Goal: Task Accomplishment & Management: Use online tool/utility

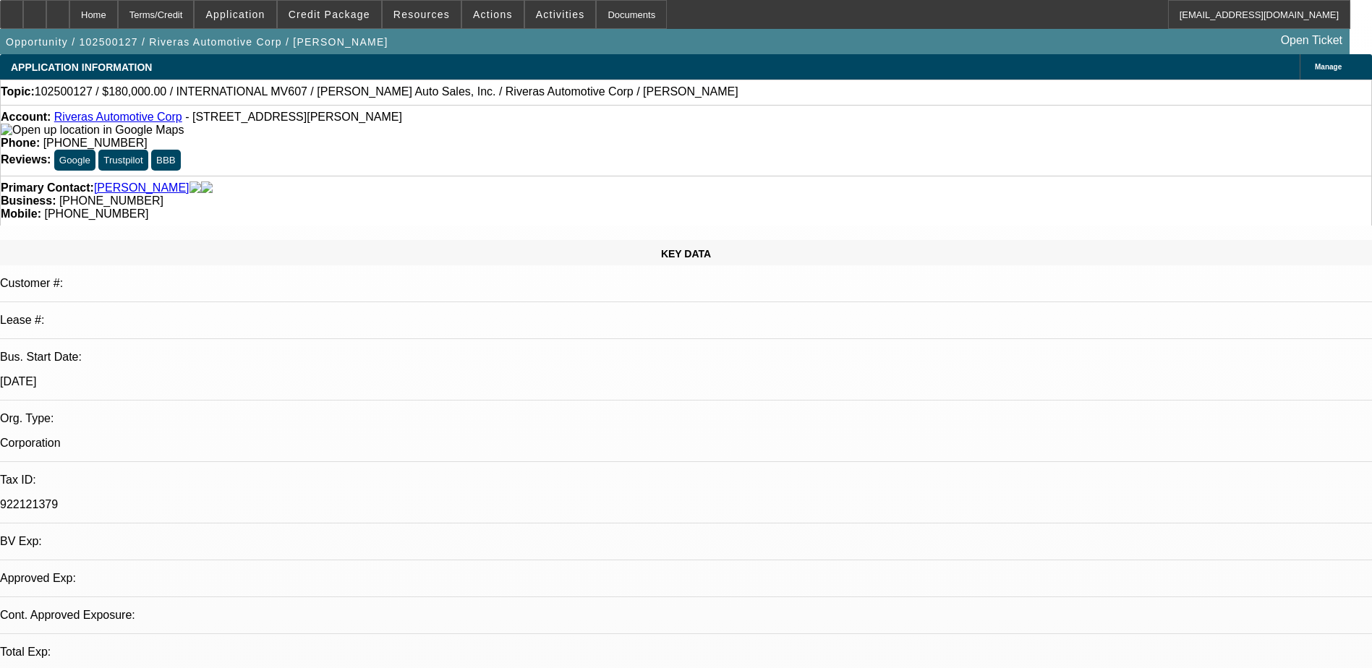
select select "0"
select select "6"
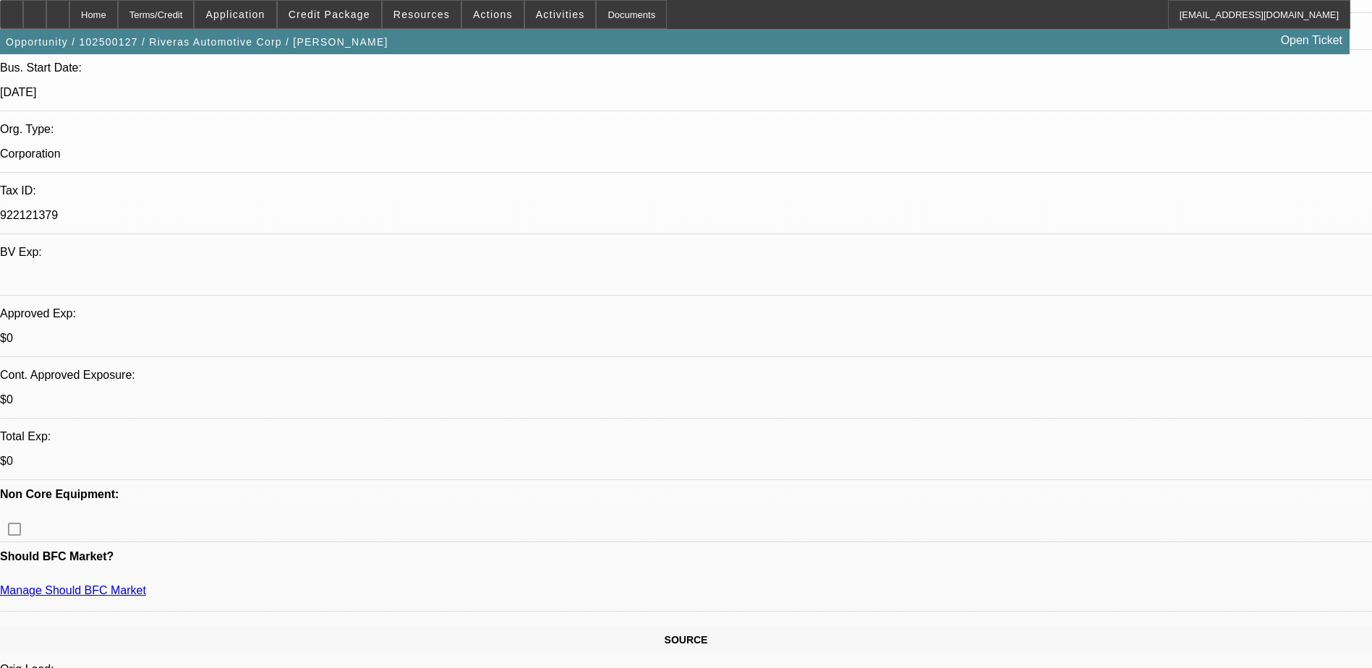
scroll to position [108, 0]
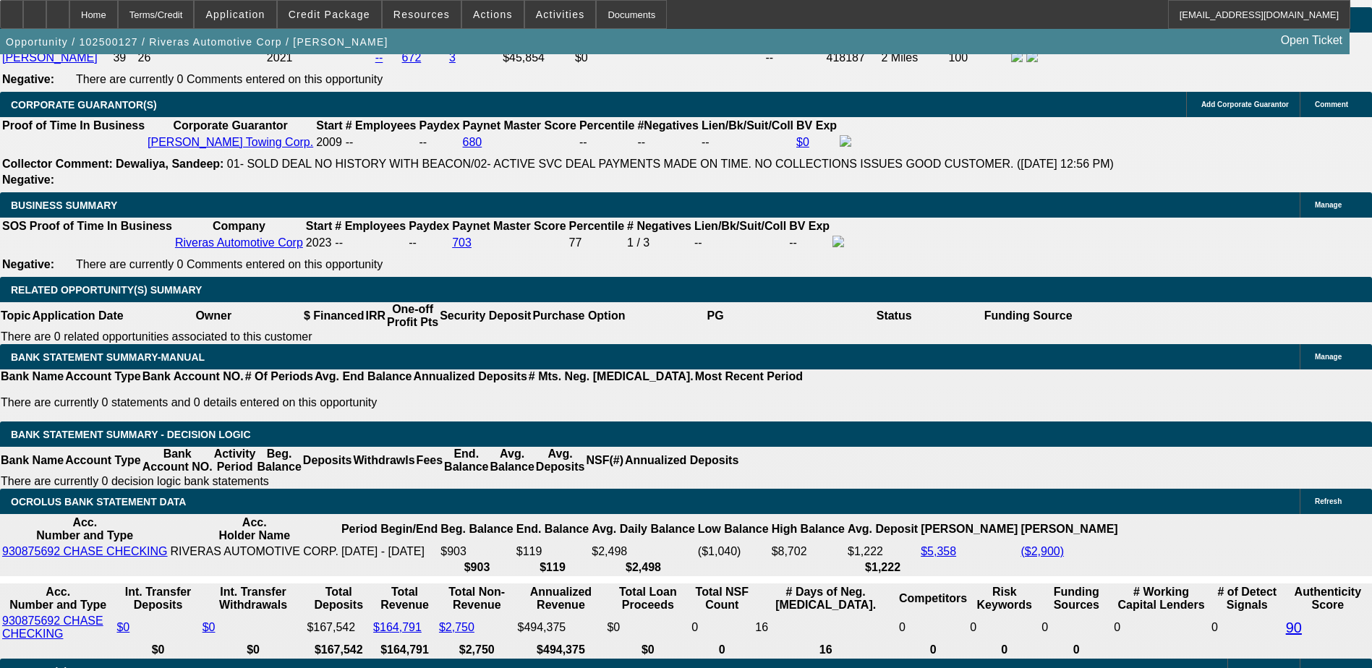
scroll to position [2314, 0]
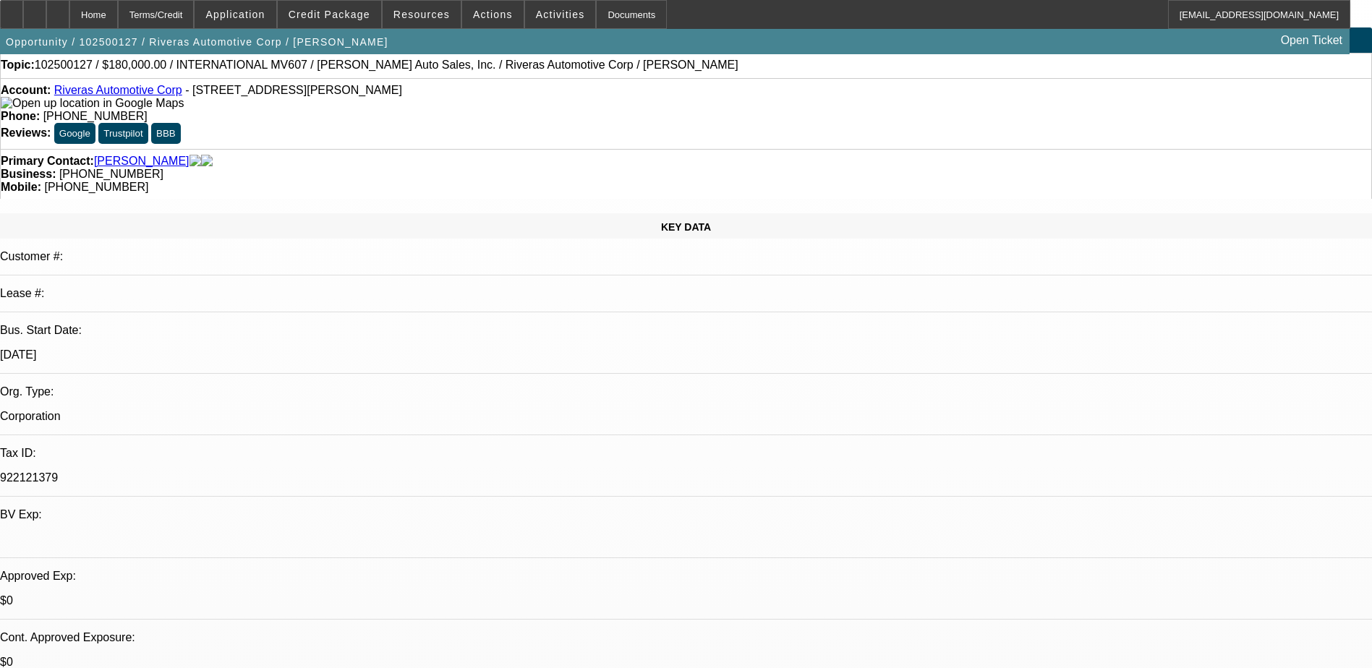
scroll to position [0, 0]
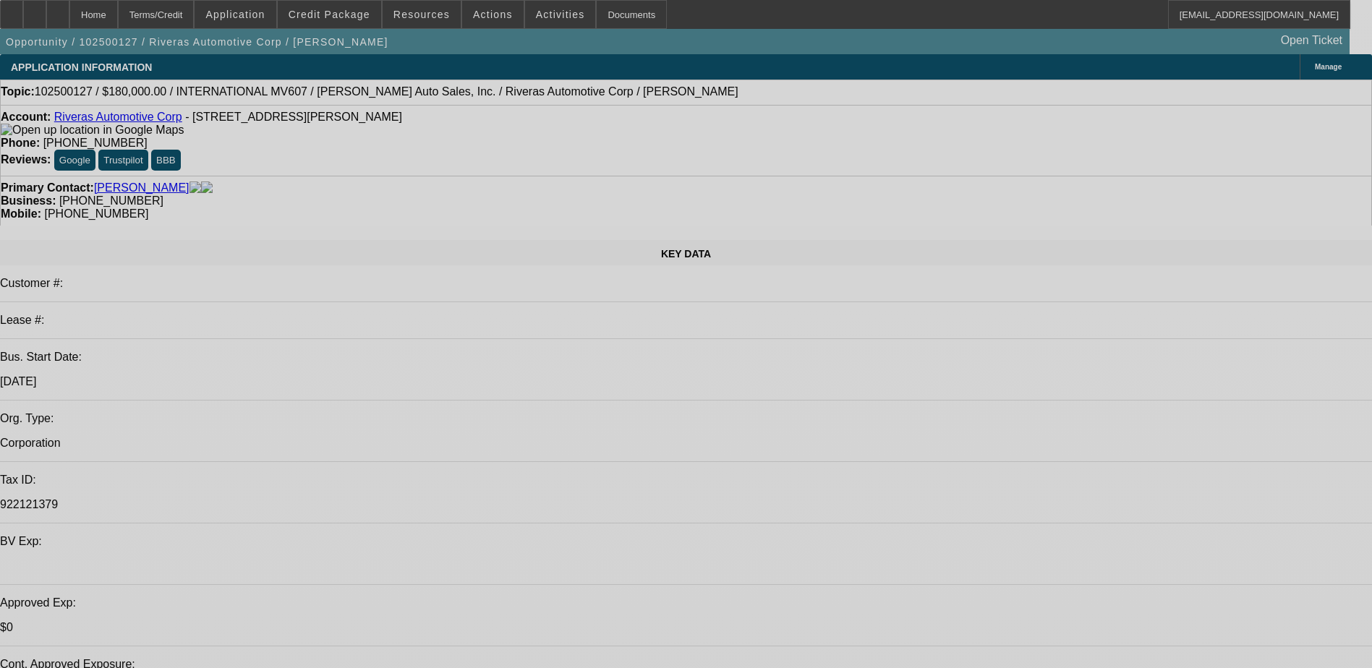
select select "0"
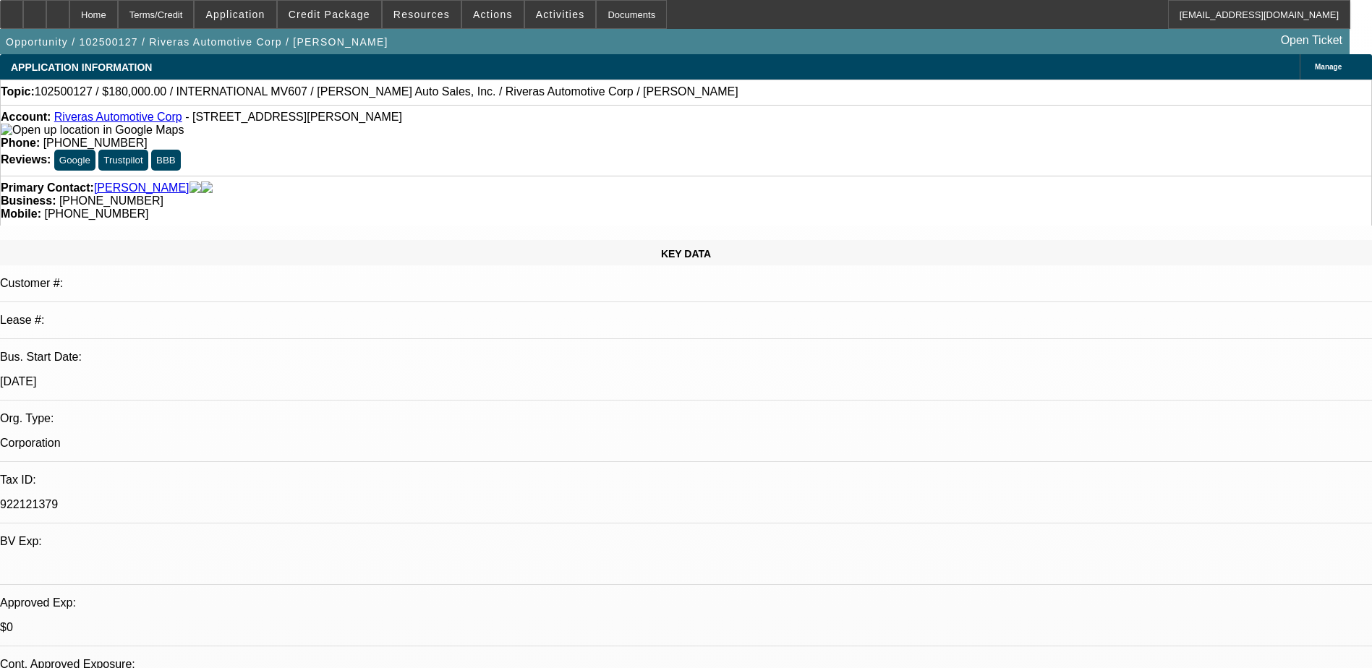
select select "0"
select select "6"
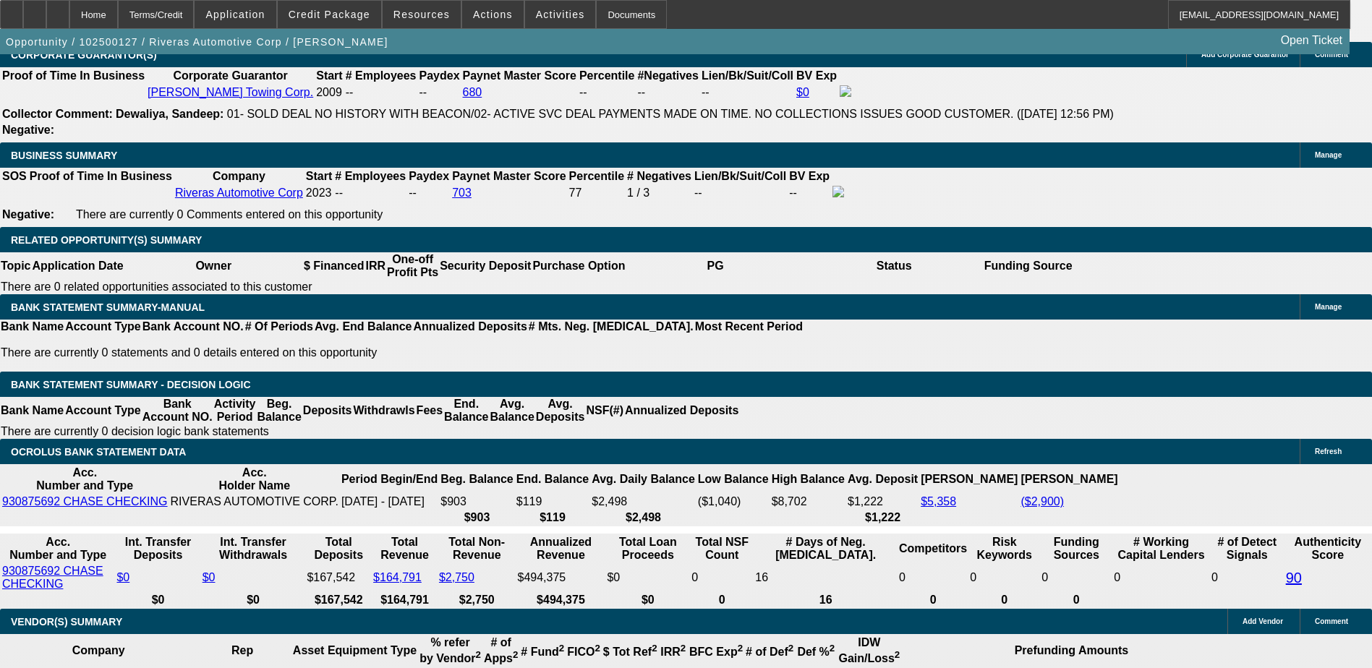
scroll to position [2325, 0]
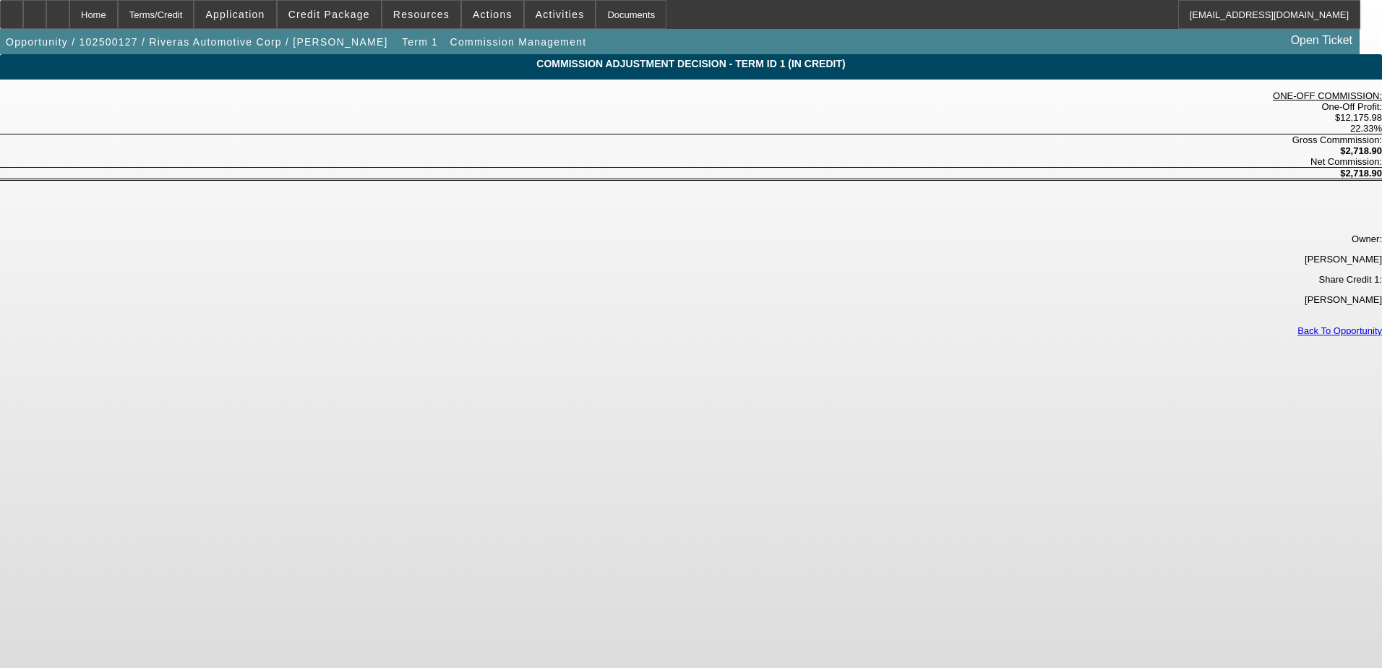
click at [1298, 325] on link "Back To Opportunity" at bounding box center [1340, 330] width 85 height 11
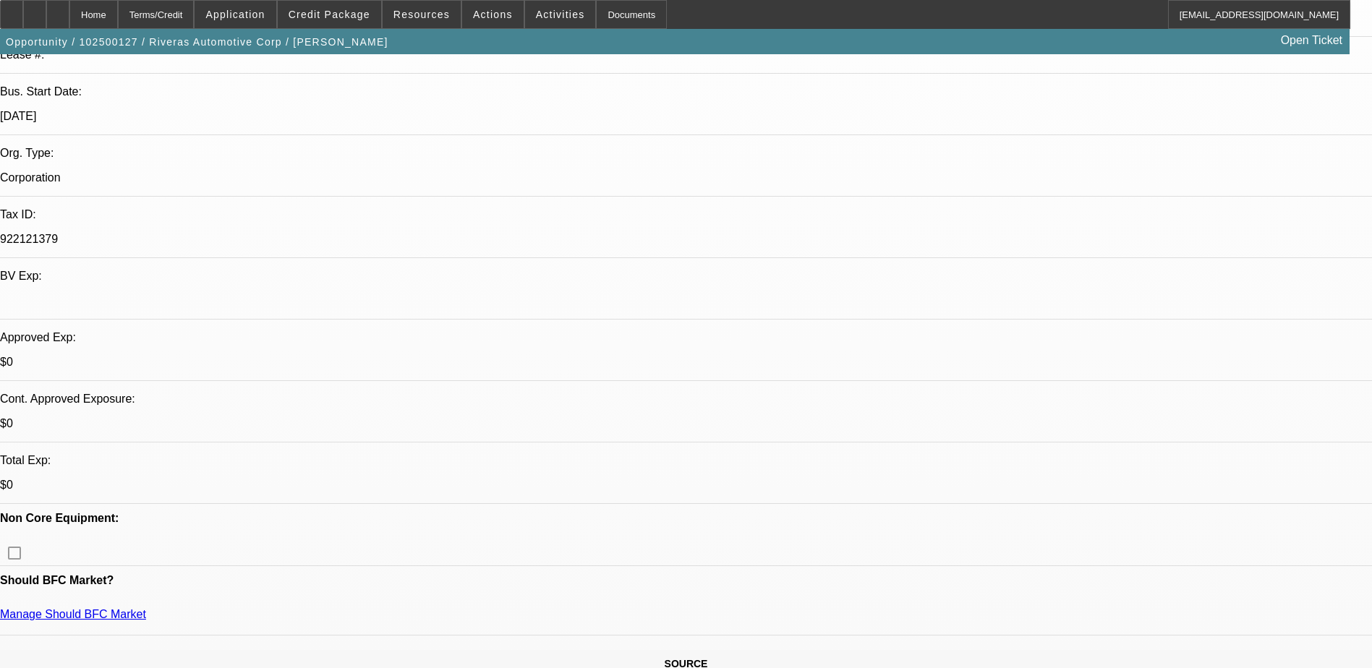
select select "0"
select select "6"
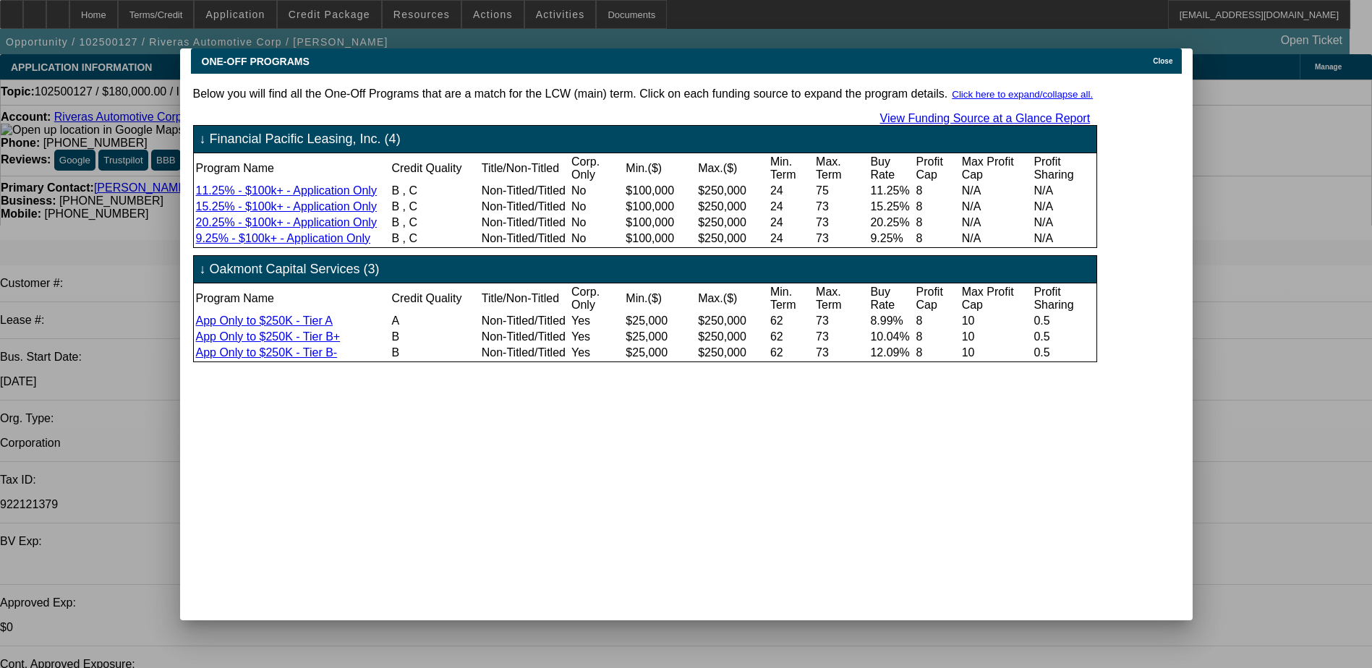
click at [1164, 57] on span "Close" at bounding box center [1163, 61] width 20 height 8
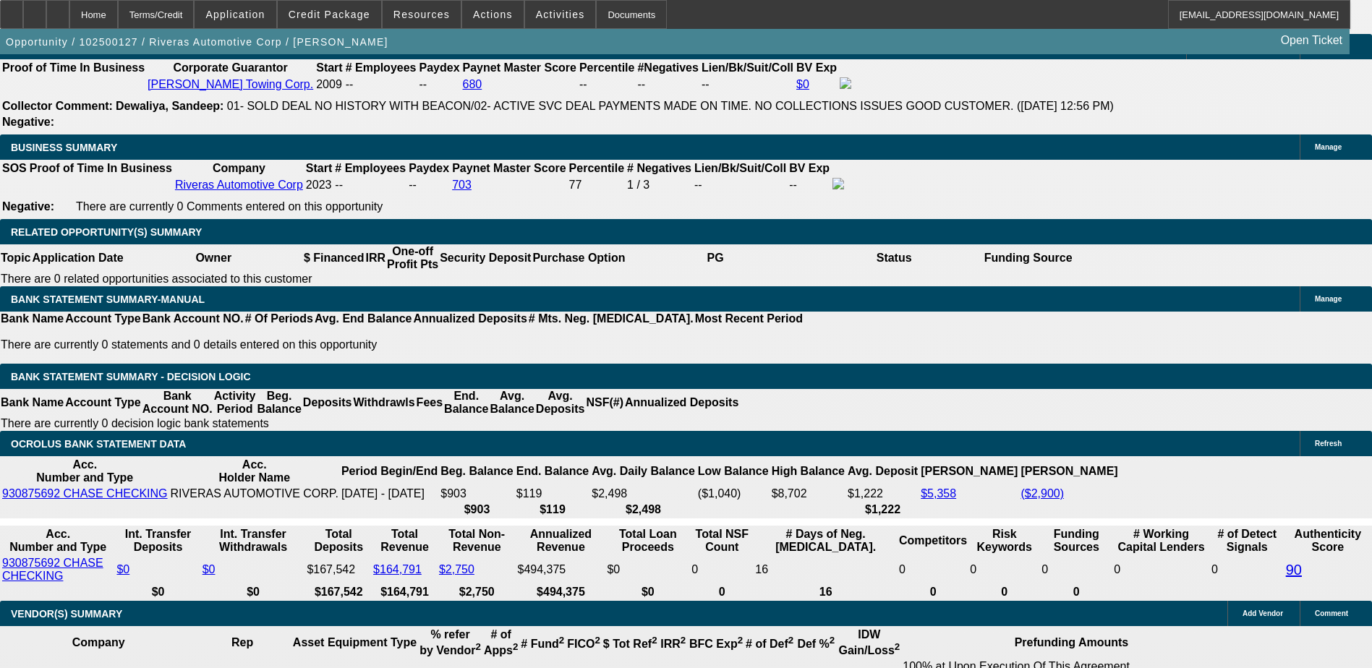
scroll to position [2386, 0]
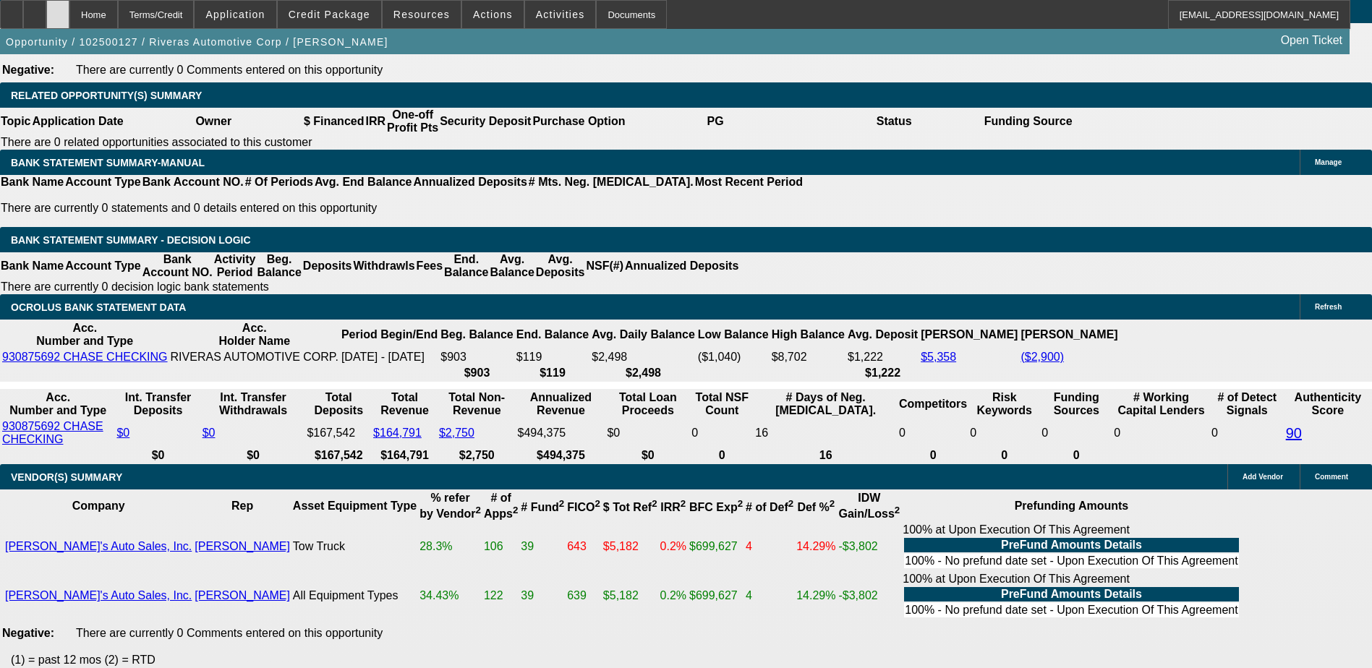
click at [69, 17] on div at bounding box center [57, 14] width 23 height 29
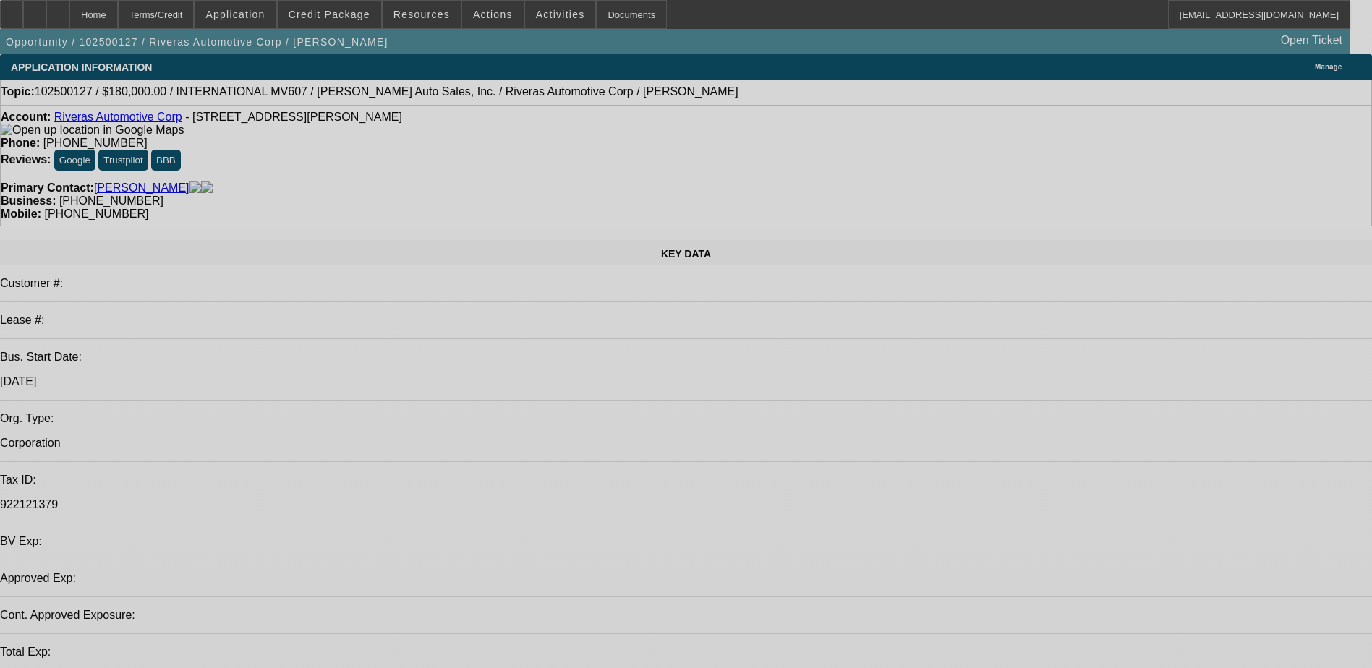
select select "0"
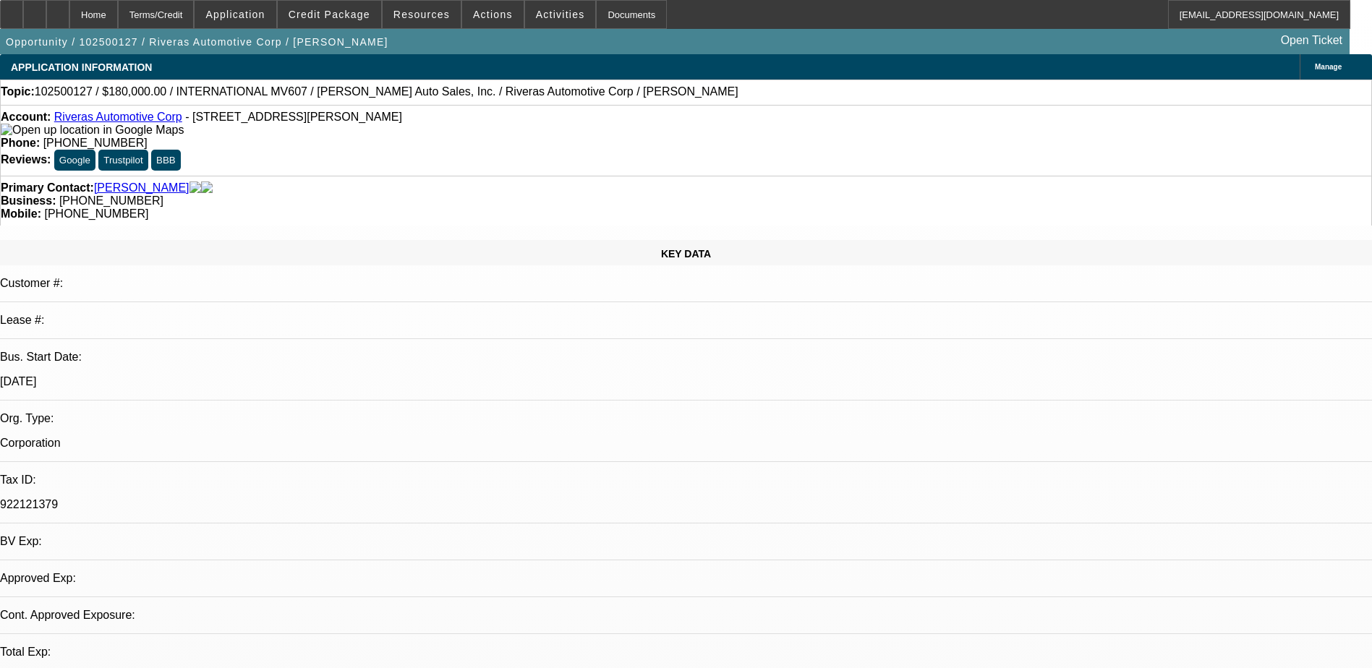
select select "0"
select select "1"
select select "6"
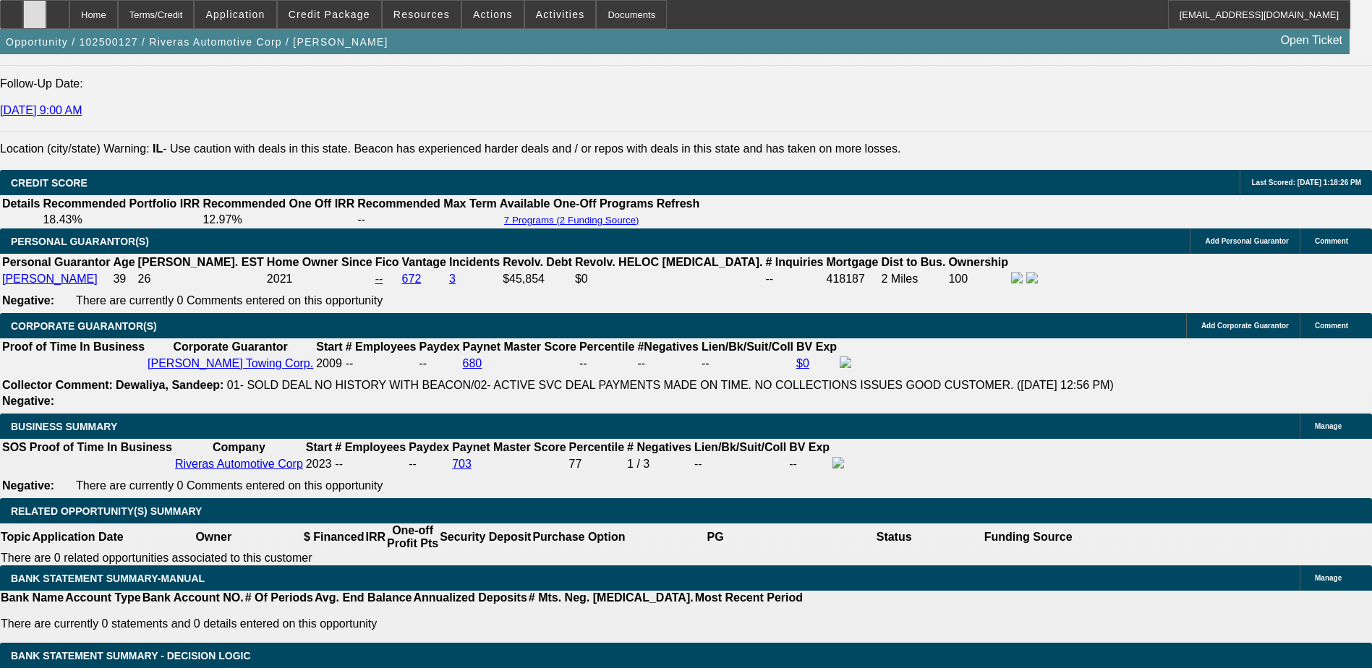
scroll to position [1891, 0]
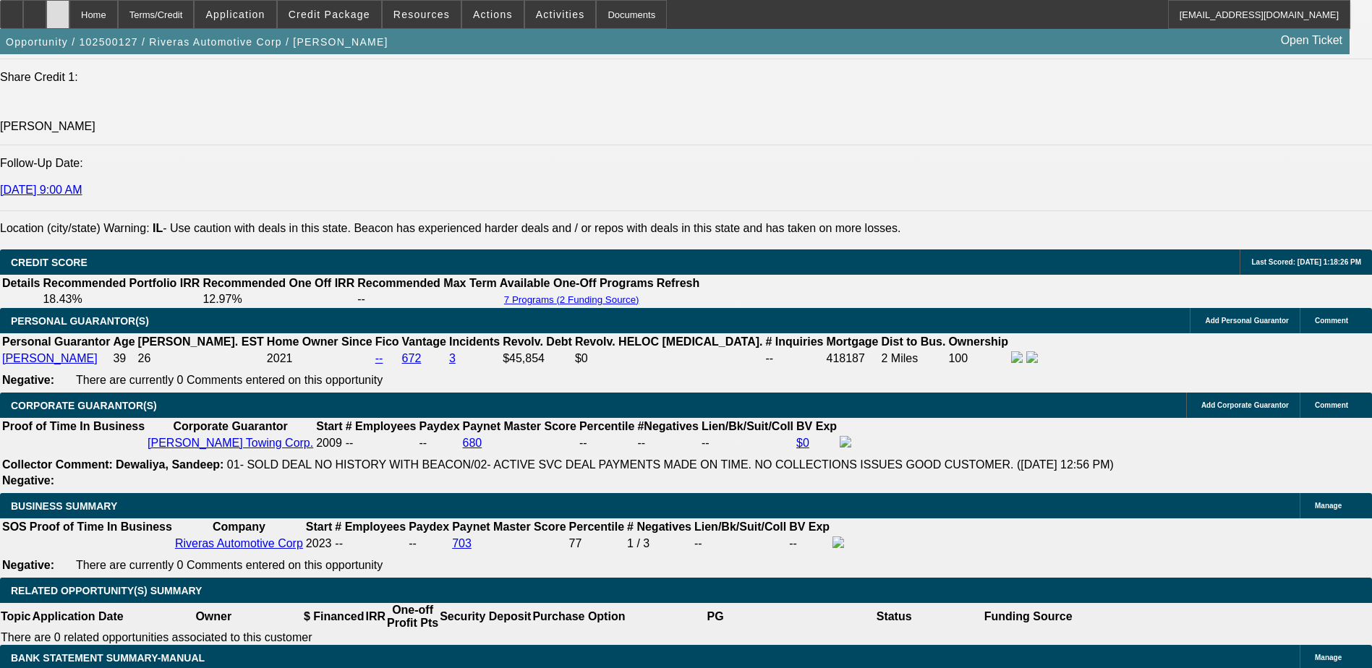
click at [58, 9] on icon at bounding box center [58, 9] width 0 height 0
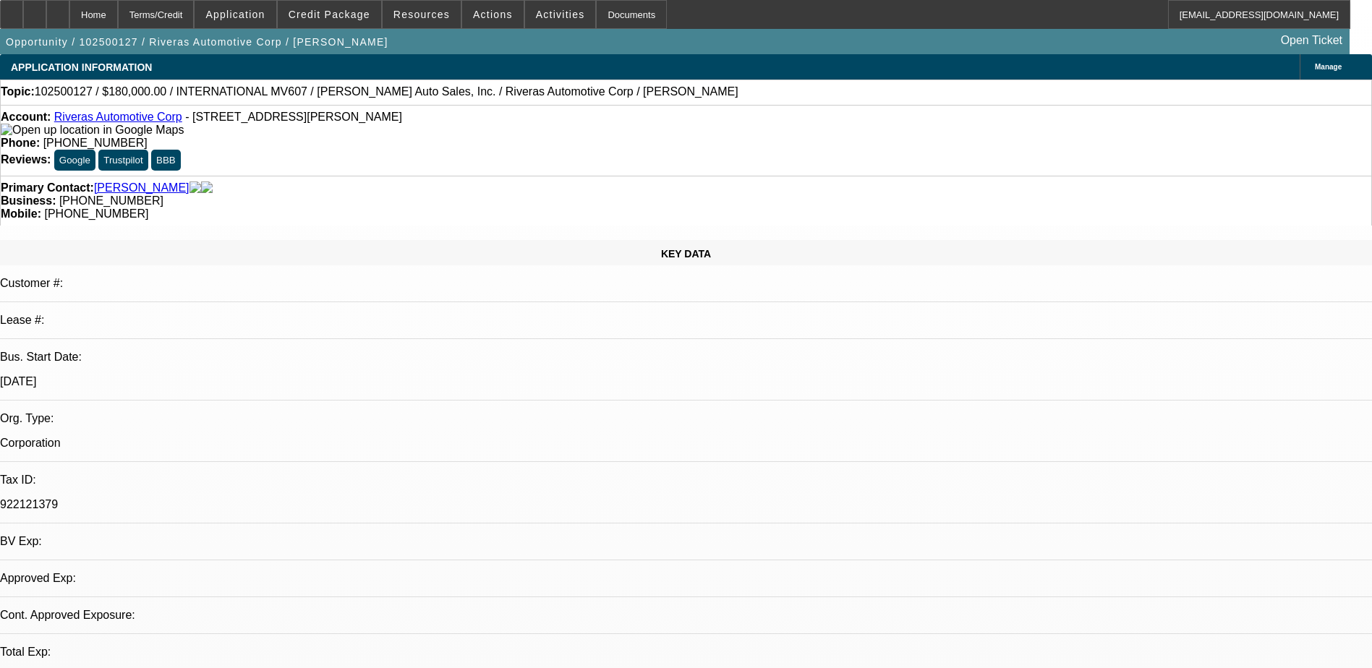
select select "0"
select select "6"
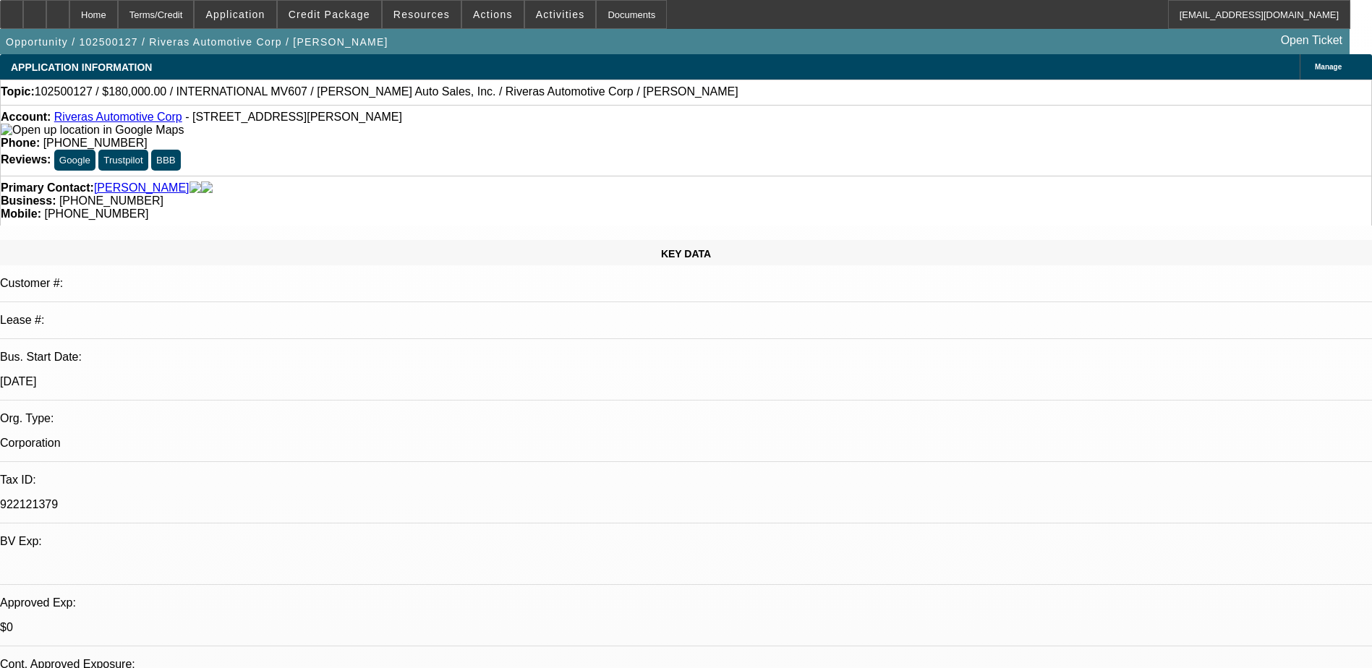
select select "0"
select select "6"
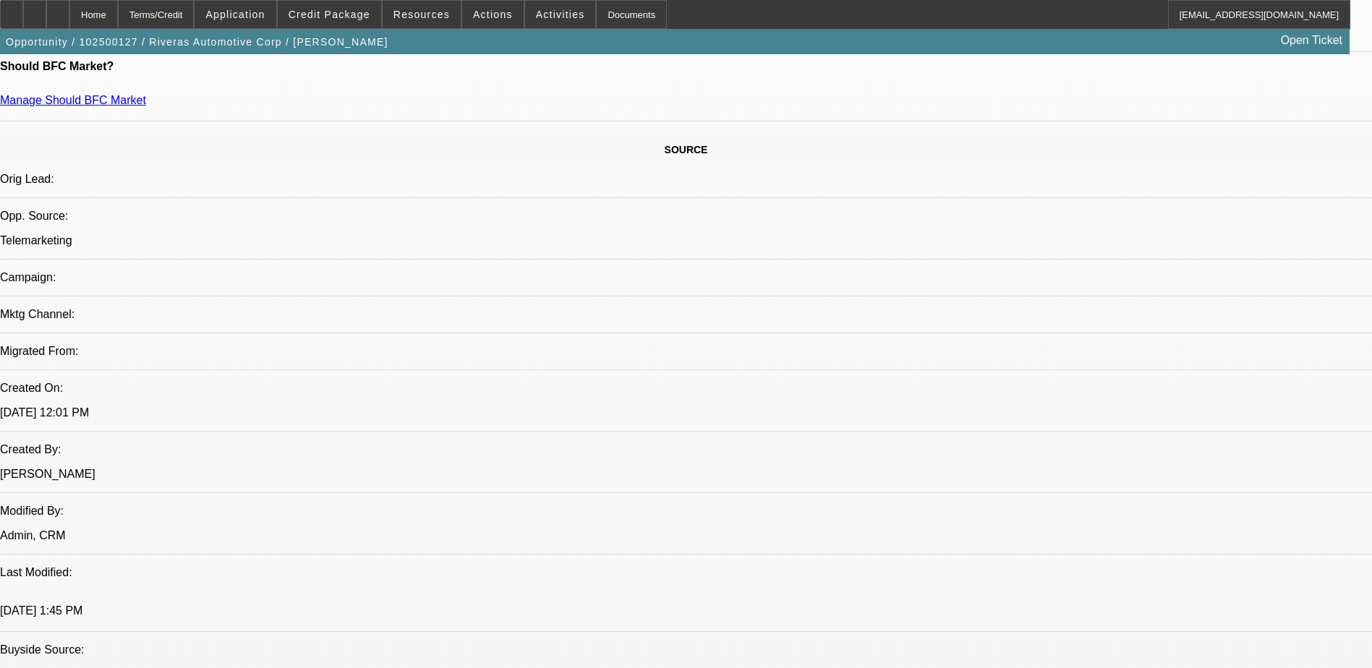
scroll to position [1085, 0]
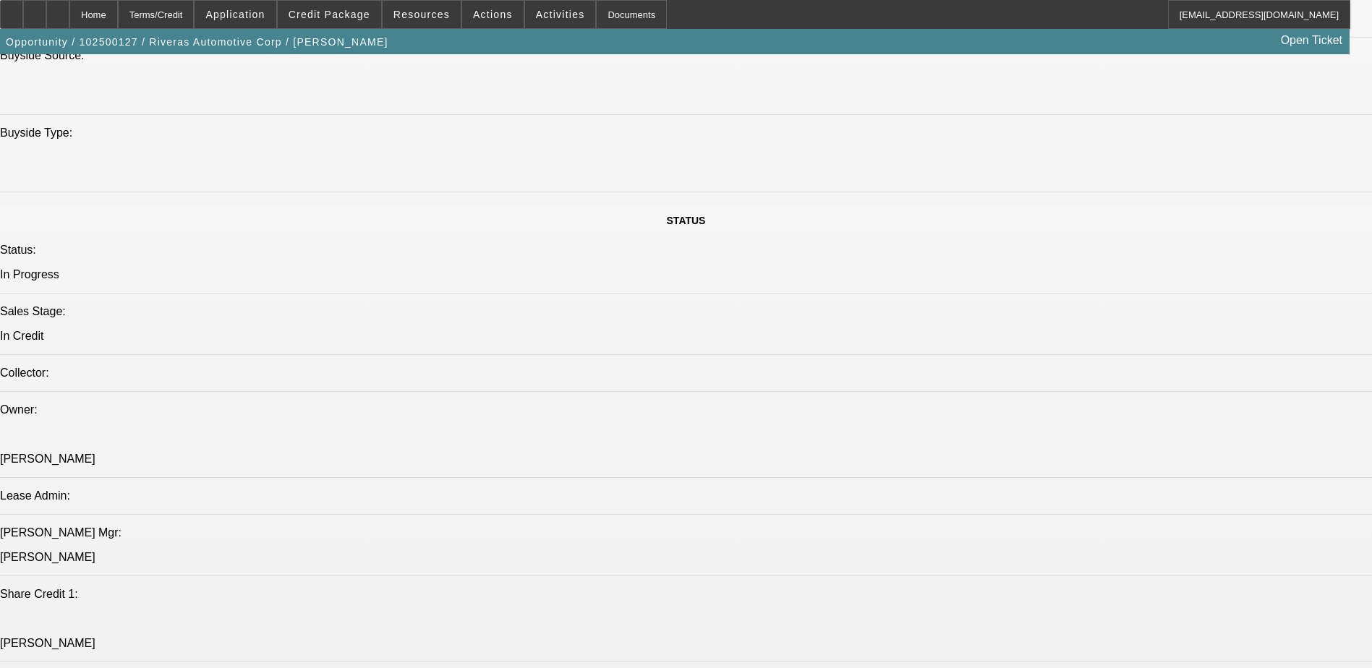
scroll to position [108, 0]
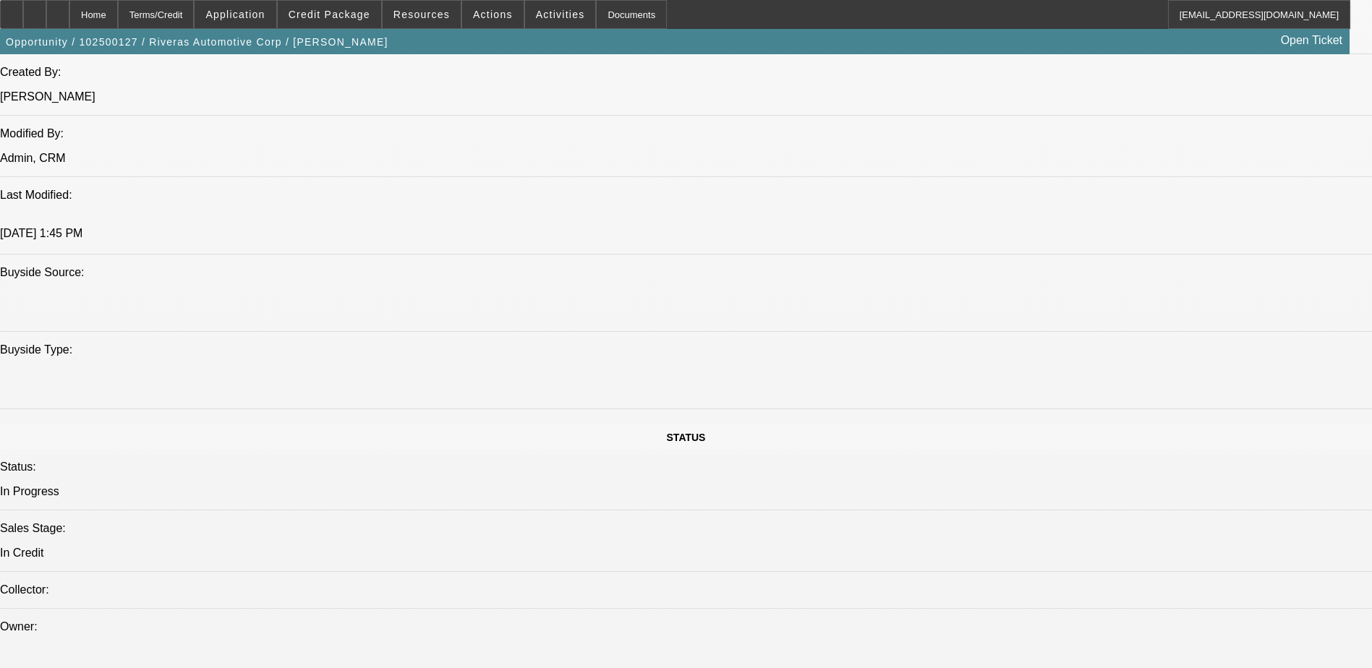
drag, startPoint x: 1074, startPoint y: 367, endPoint x: 1029, endPoint y: 346, distance: 49.5
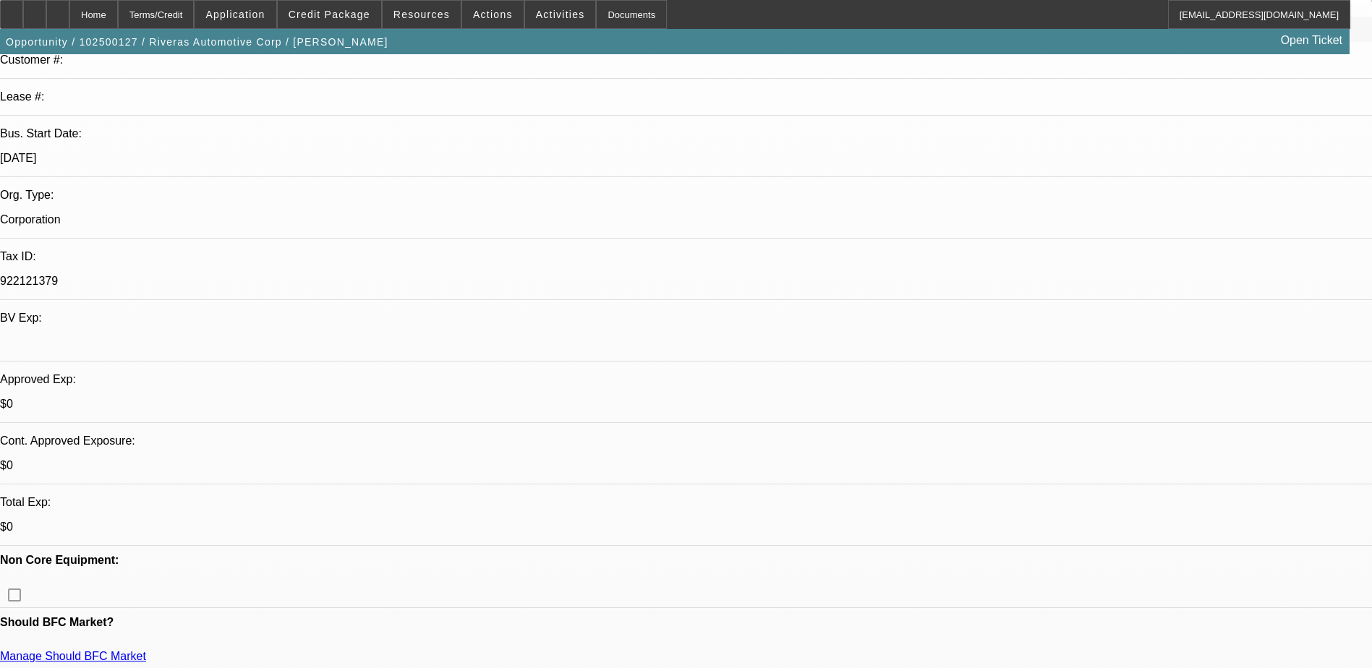
scroll to position [372, 0]
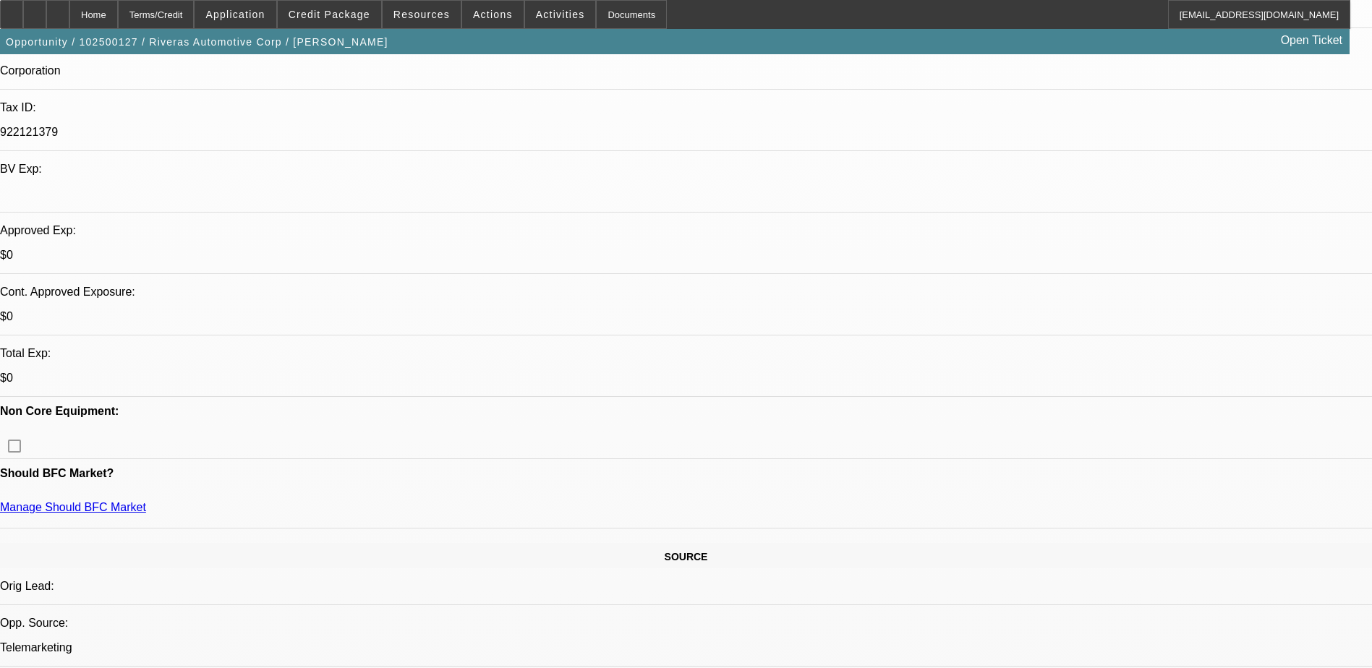
drag, startPoint x: 404, startPoint y: 426, endPoint x: 553, endPoint y: 474, distance: 156.6
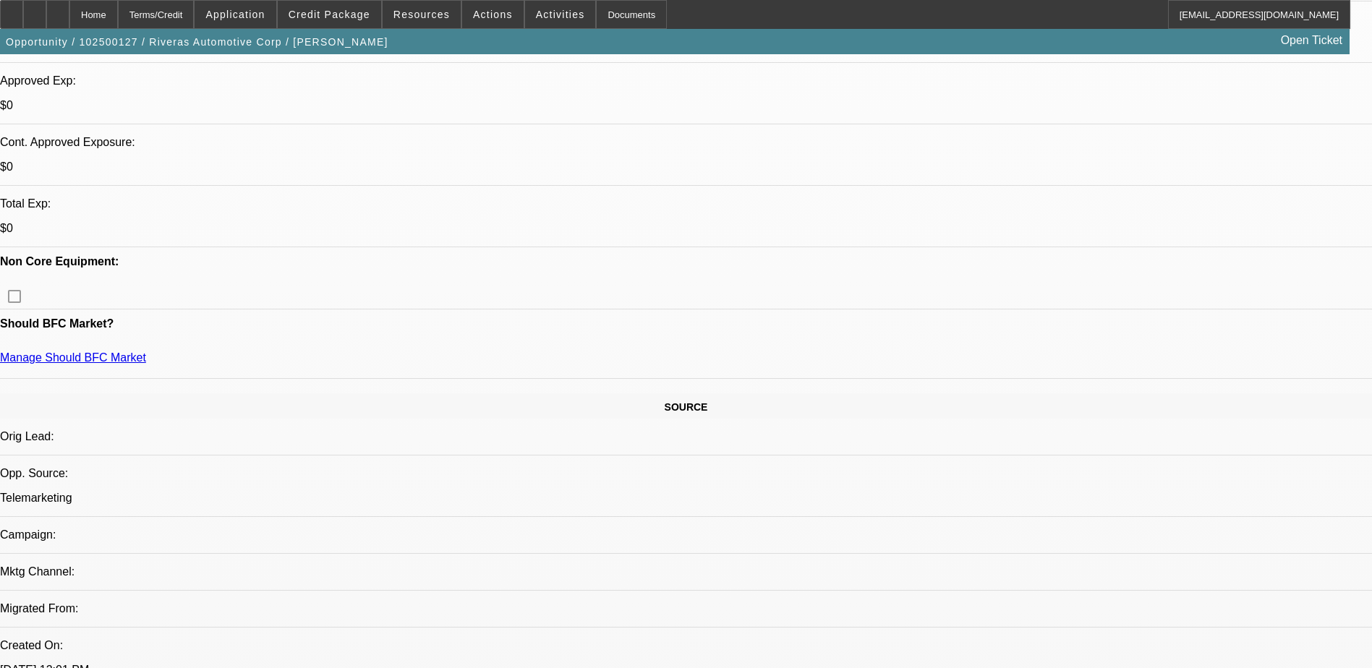
scroll to position [662, 0]
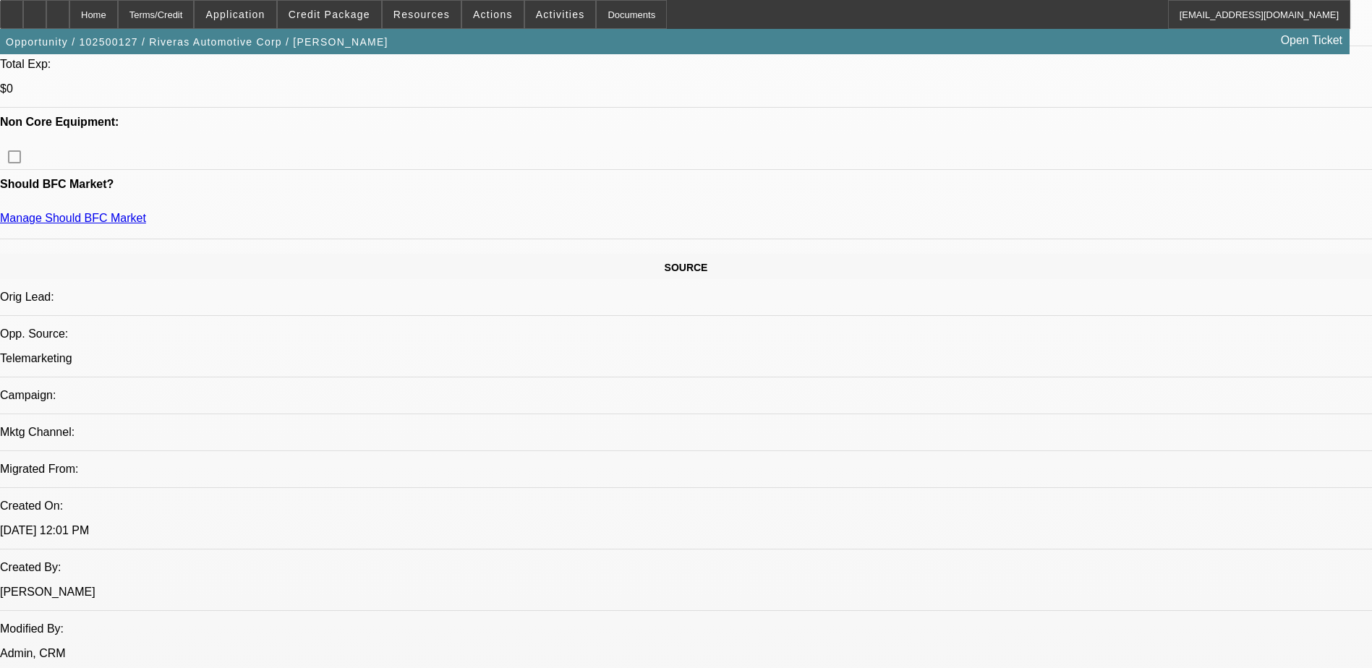
drag, startPoint x: 328, startPoint y: 269, endPoint x: 356, endPoint y: 268, distance: 28.2
drag, startPoint x: 356, startPoint y: 268, endPoint x: 351, endPoint y: 278, distance: 11.7
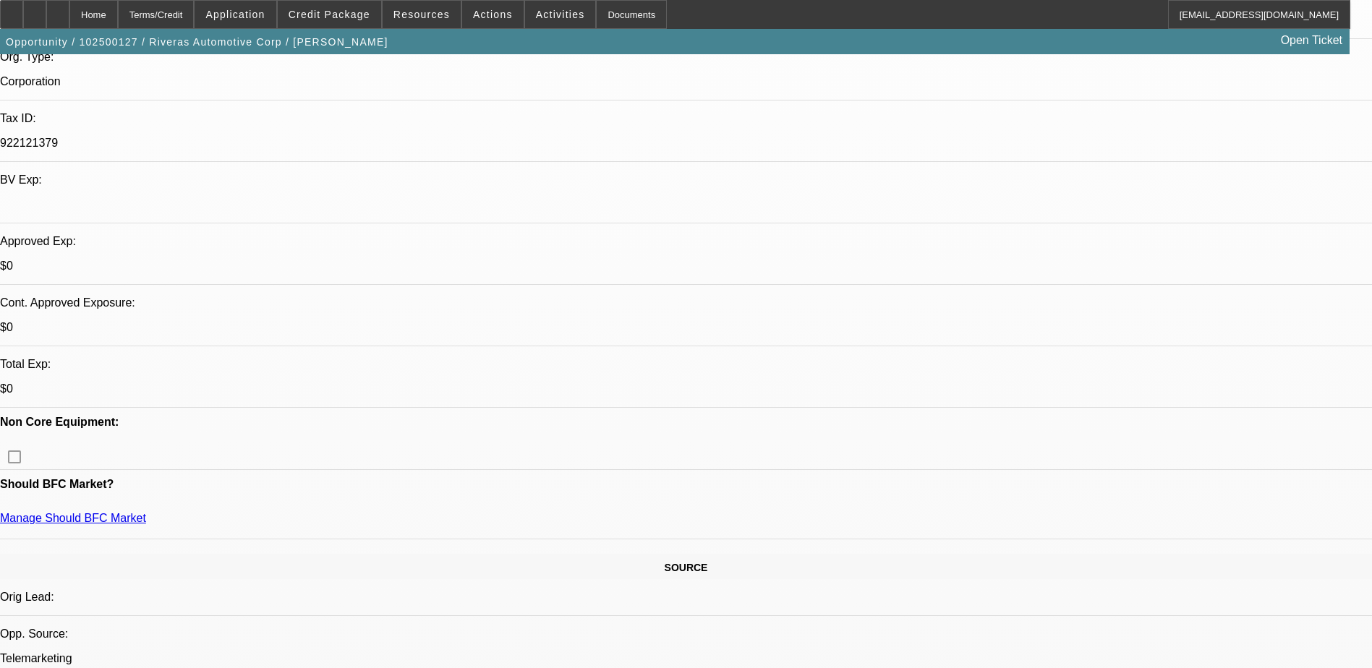
scroll to position [517, 0]
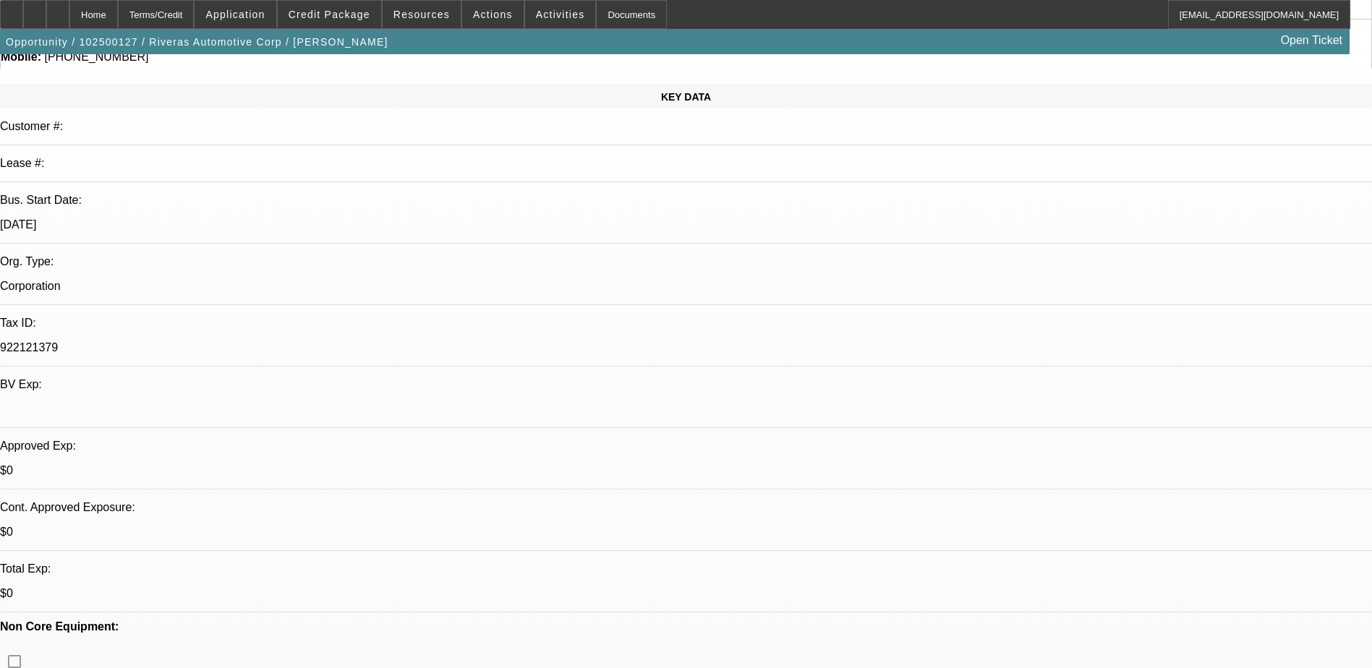
scroll to position [155, 0]
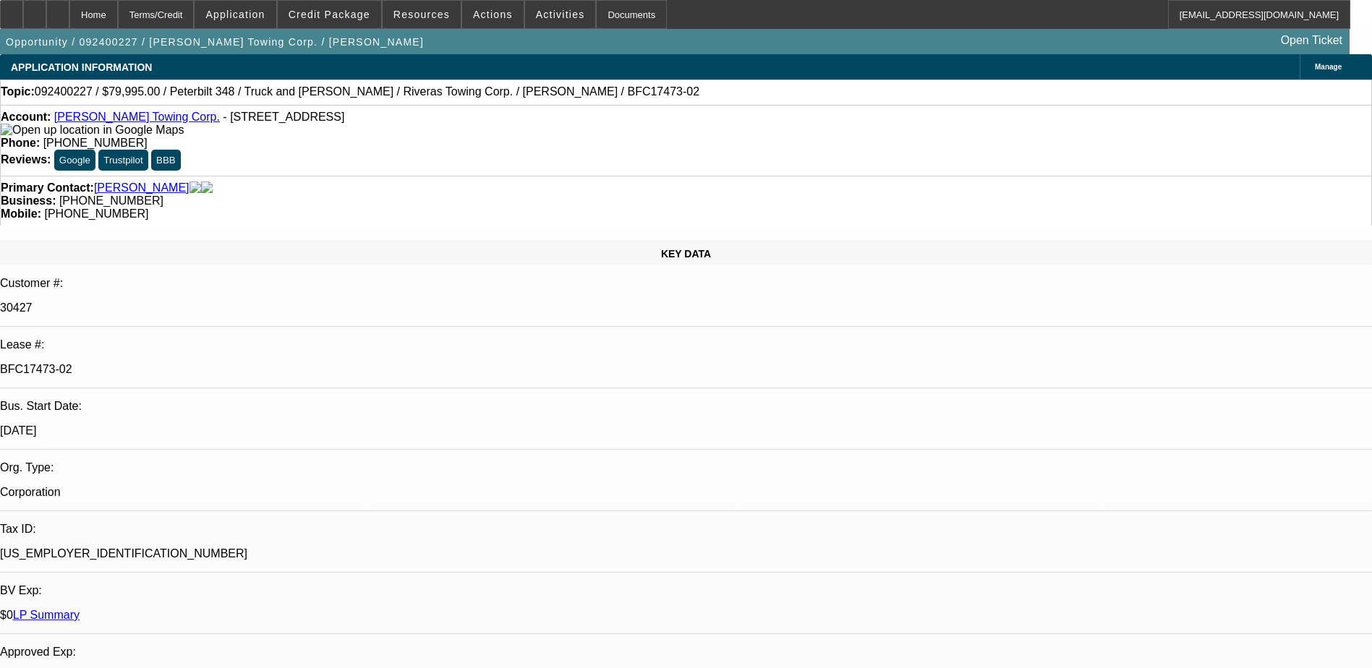
select select "0"
select select "2"
select select "0"
select select "6"
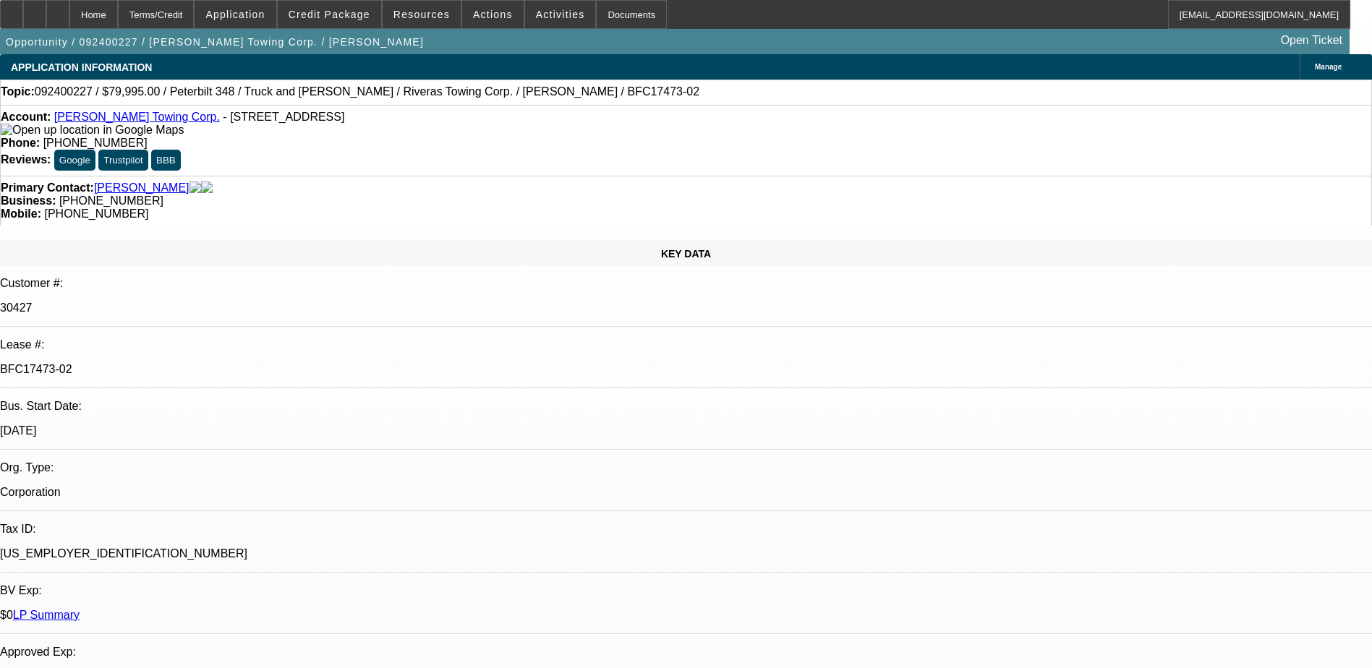
select select "0"
select select "6"
select select "0"
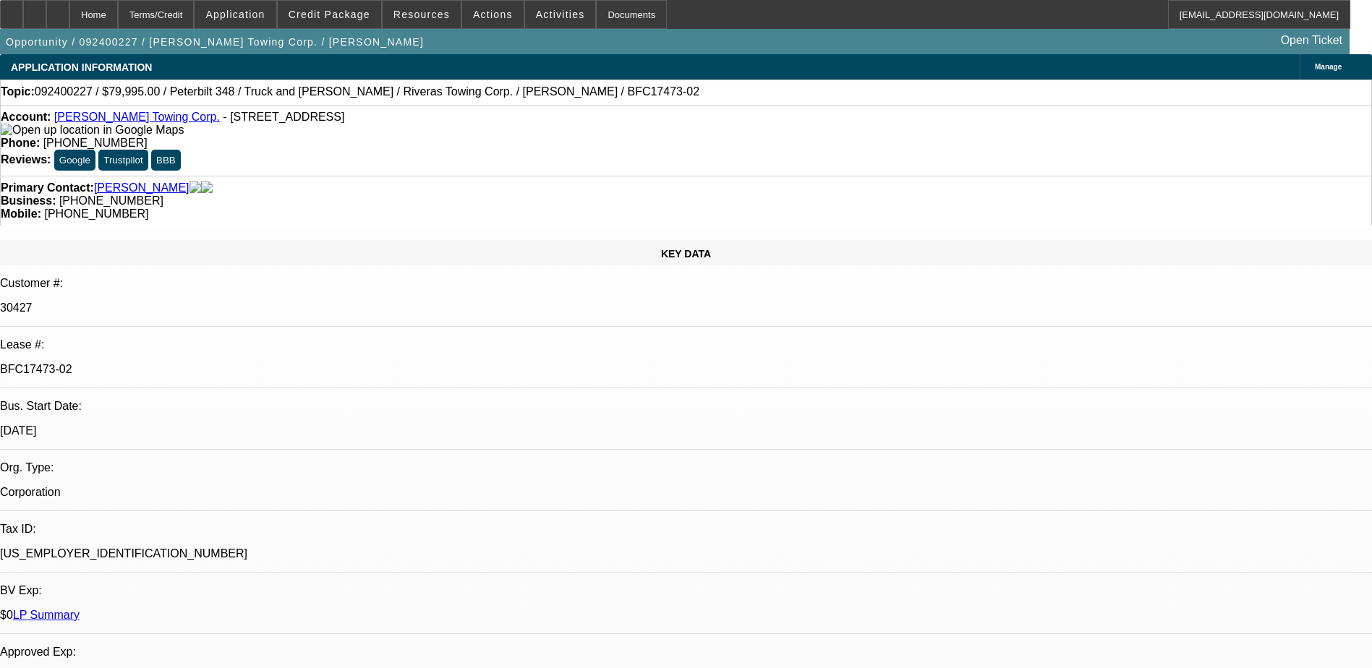
select select "0"
select select "6"
select select "0"
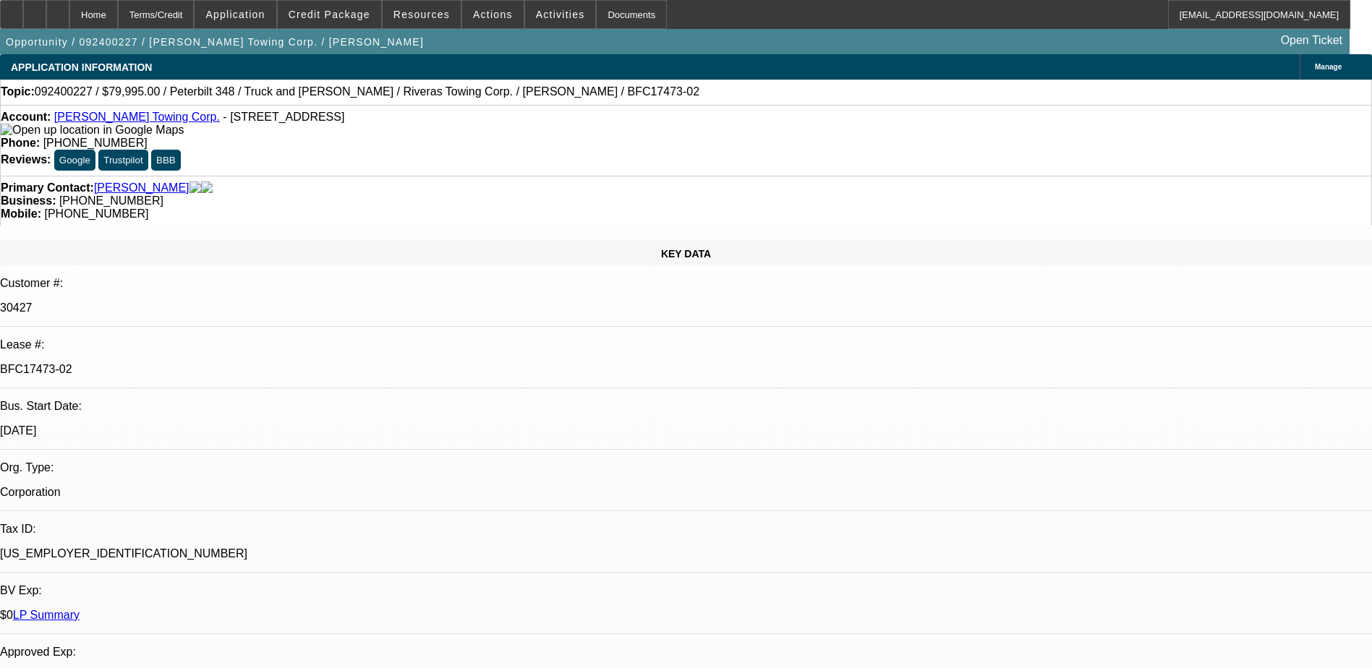
select select "0"
select select "6"
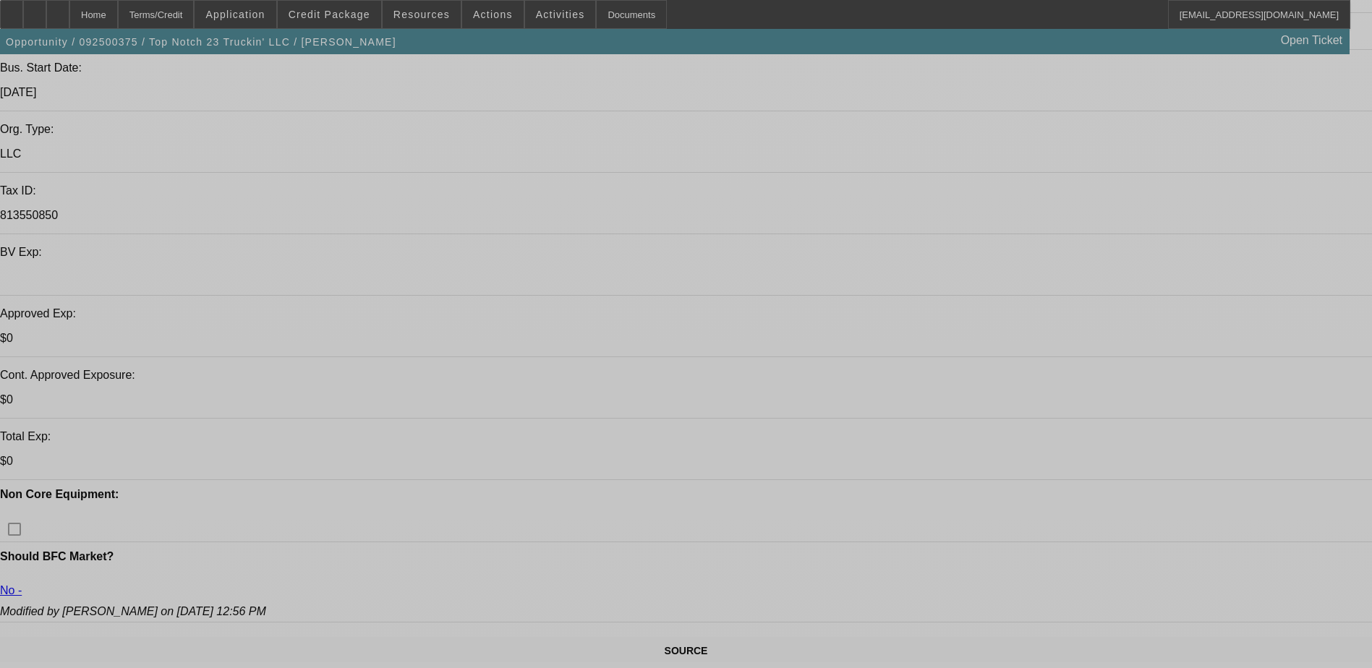
select select "0"
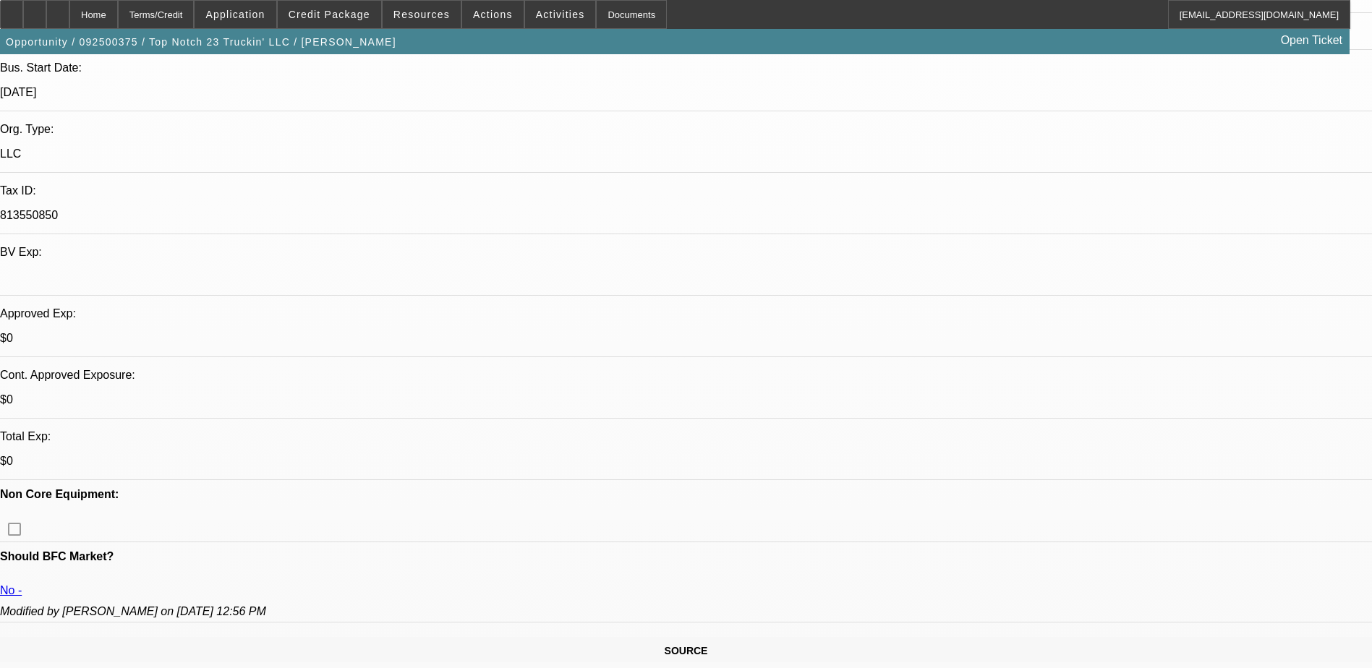
select select "0"
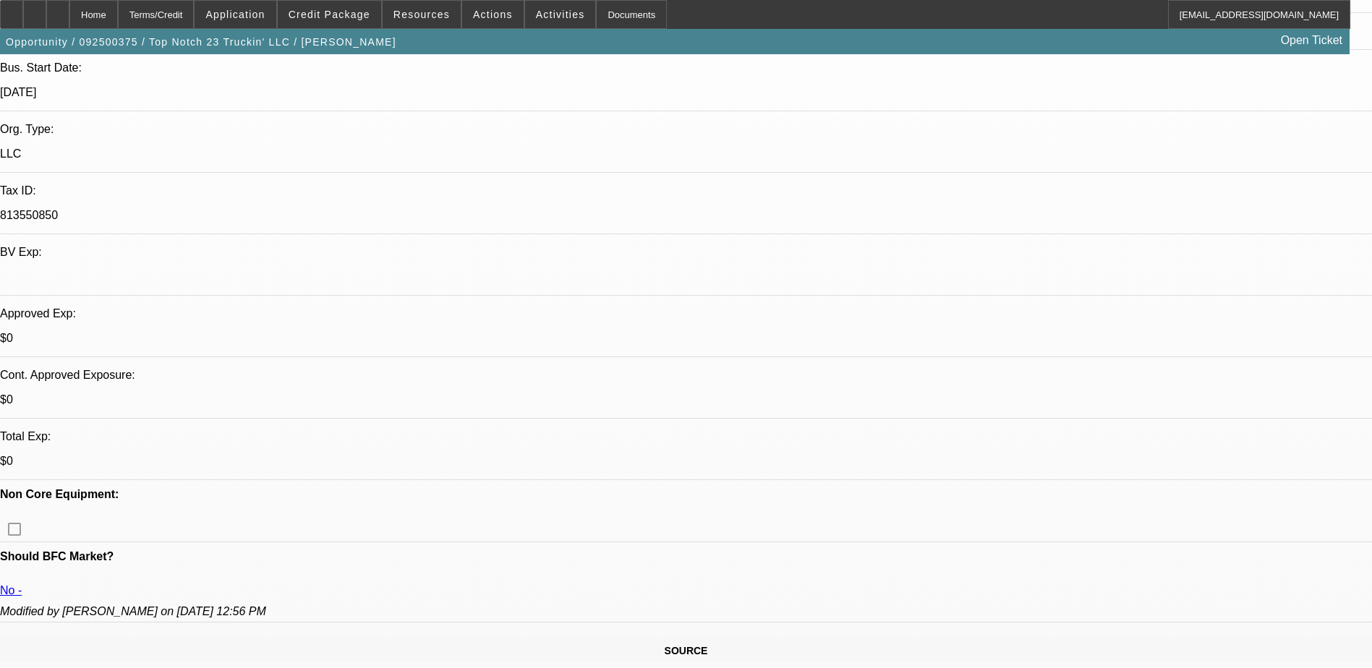
select select "0"
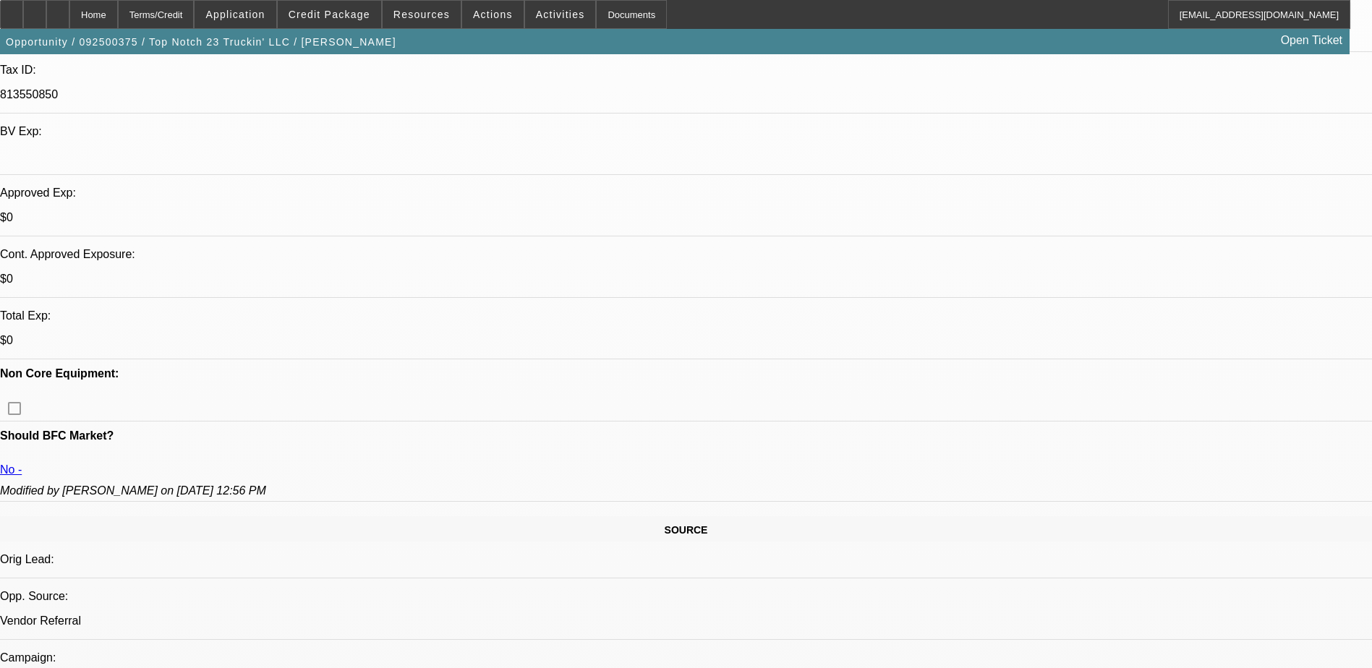
select select "1"
select select "2"
select select "5"
select select "1"
select select "2"
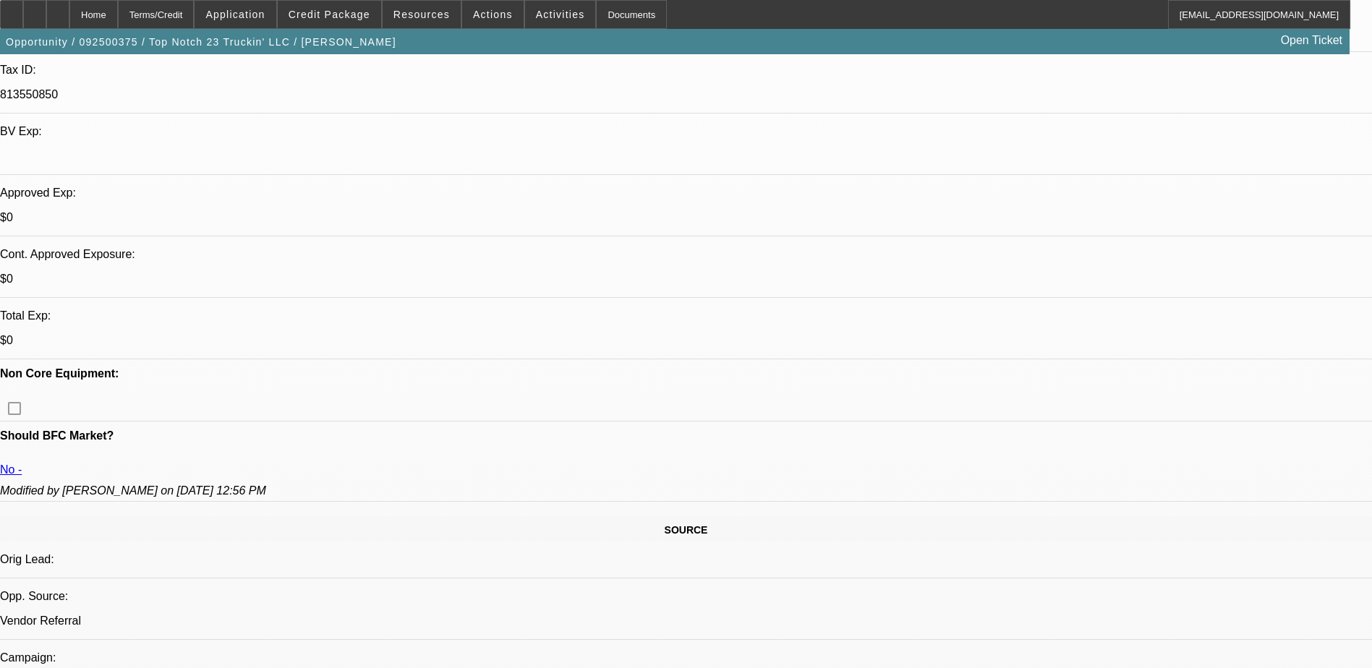
select select "5"
select select "1"
select select "2"
select select "5"
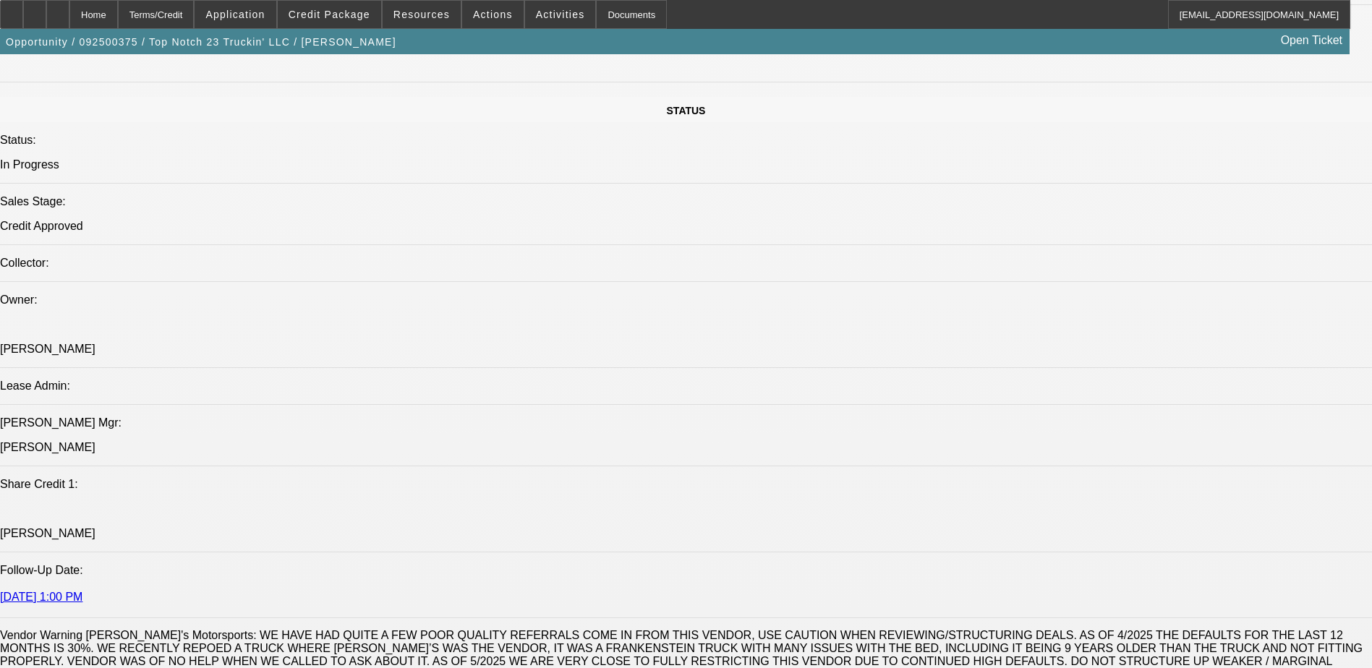
scroll to position [1518, 0]
drag, startPoint x: 389, startPoint y: 317, endPoint x: 425, endPoint y: 317, distance: 36.2
drag, startPoint x: 425, startPoint y: 317, endPoint x: 415, endPoint y: 317, distance: 10.1
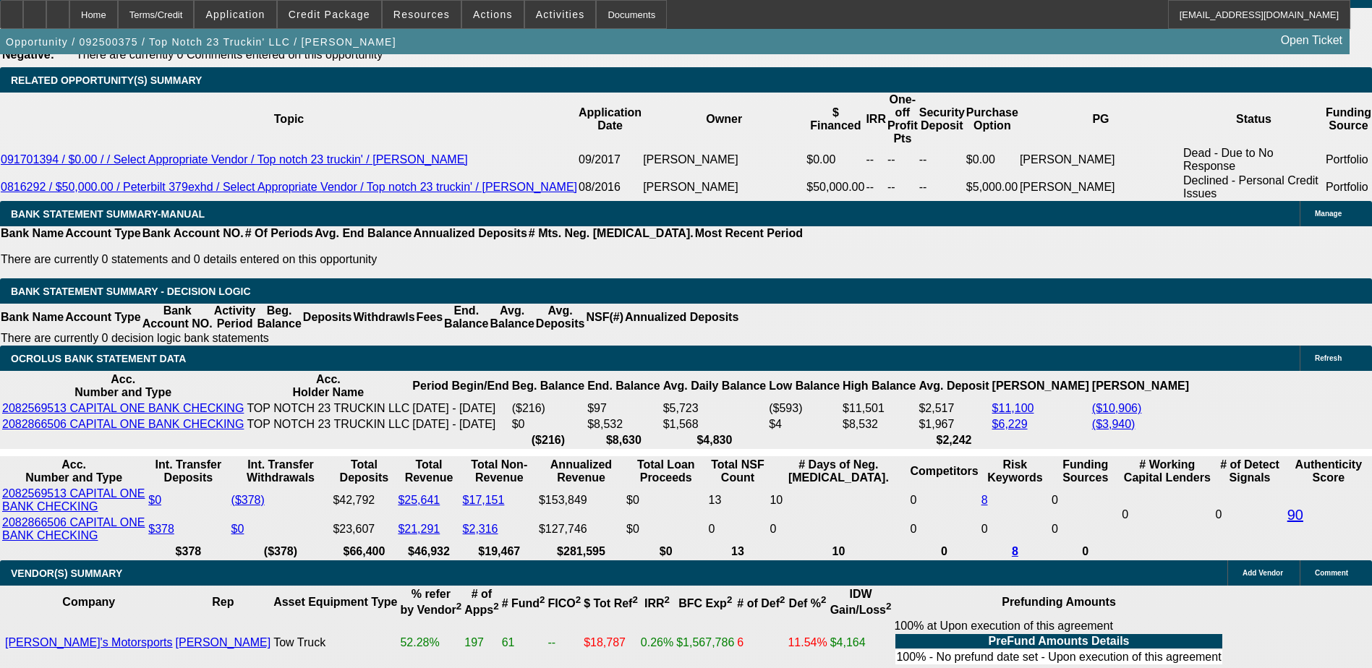
scroll to position [2531, 0]
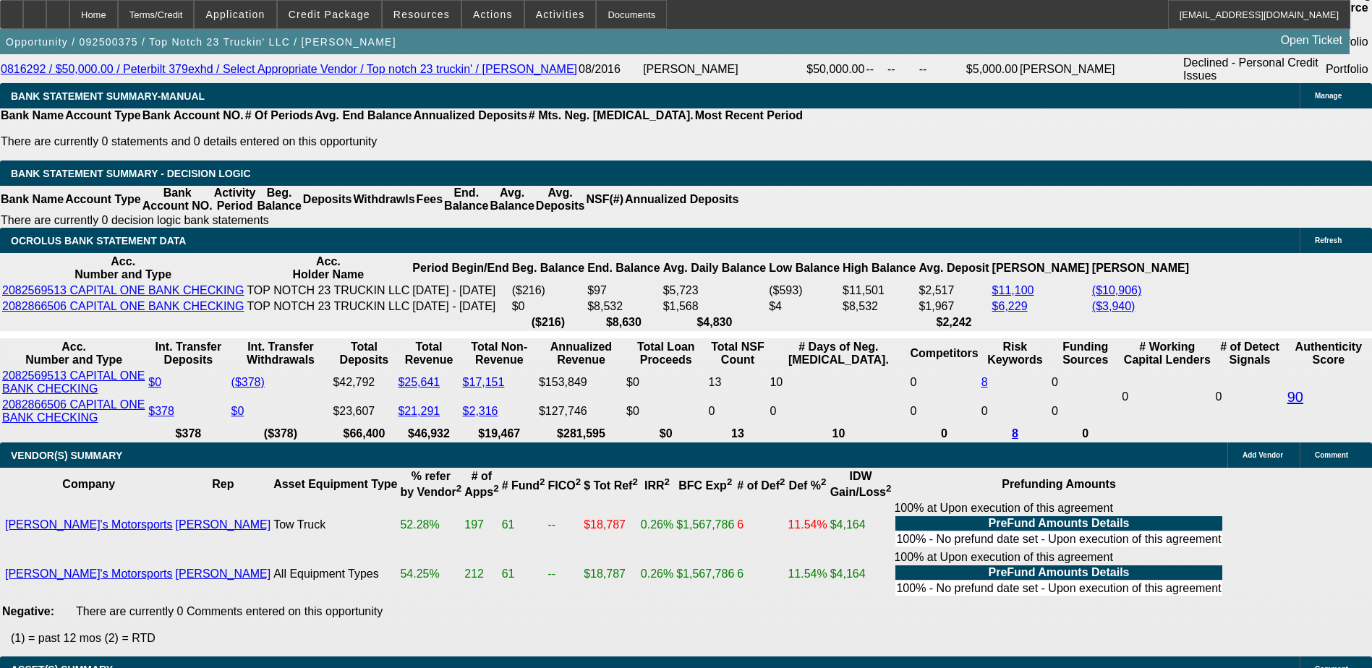
scroll to position [2675, 0]
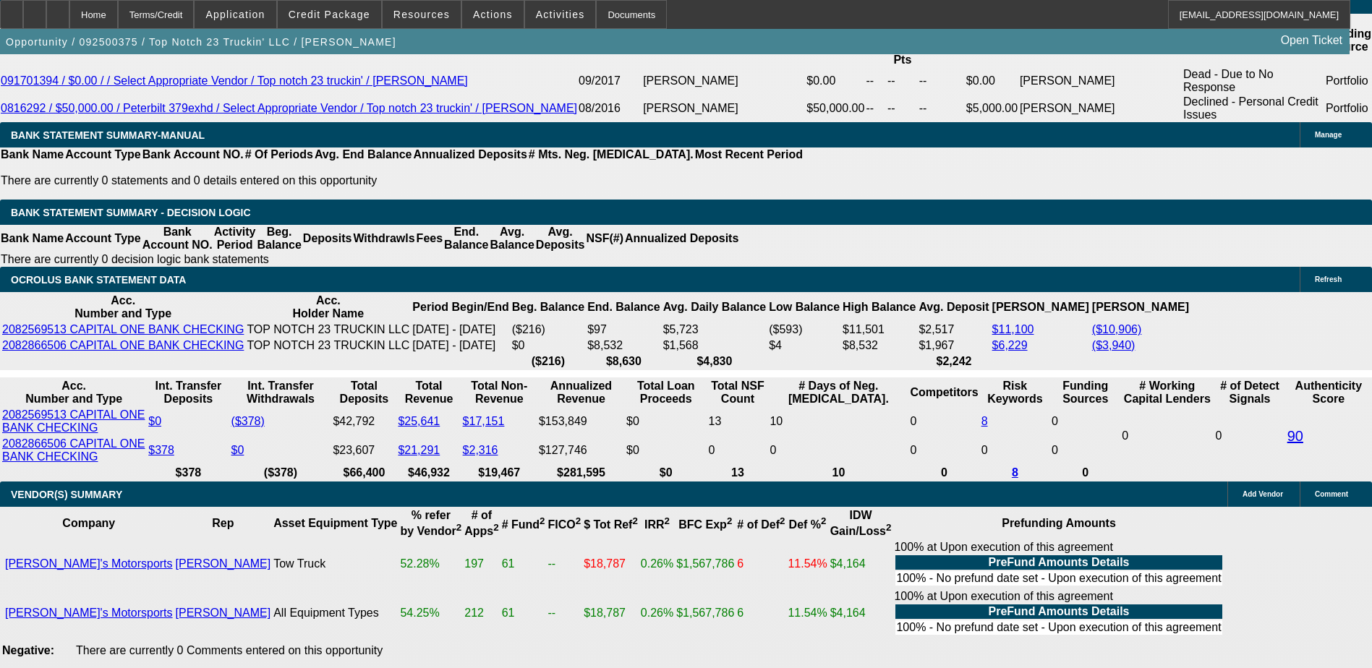
scroll to position [2603, 0]
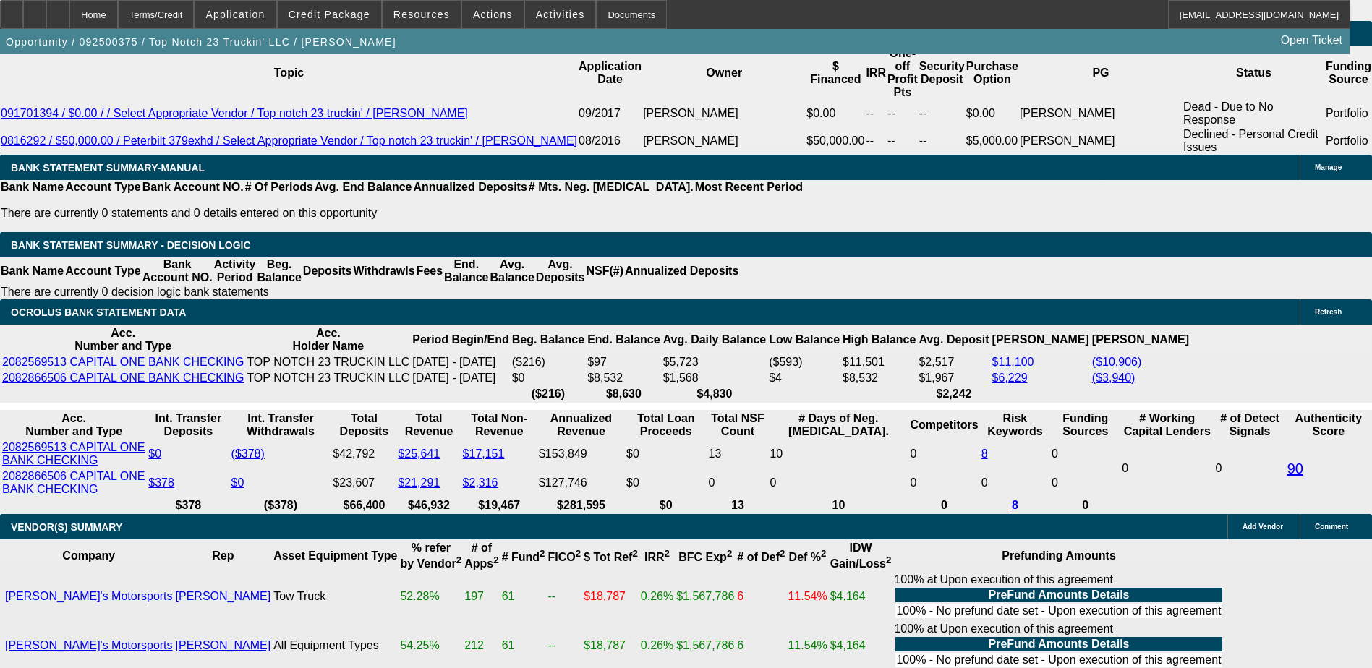
drag, startPoint x: 222, startPoint y: 341, endPoint x: 268, endPoint y: 351, distance: 46.5
type input "$1,812.00"
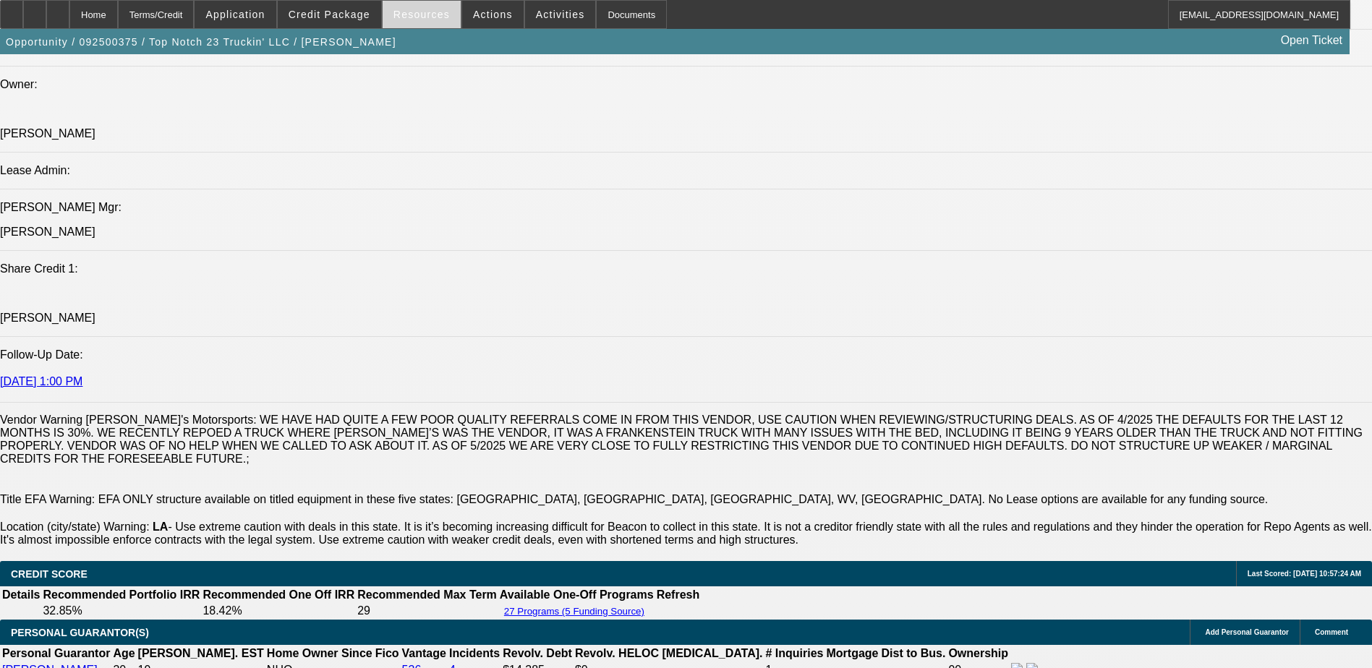
scroll to position [1663, 0]
